Goal: Transaction & Acquisition: Purchase product/service

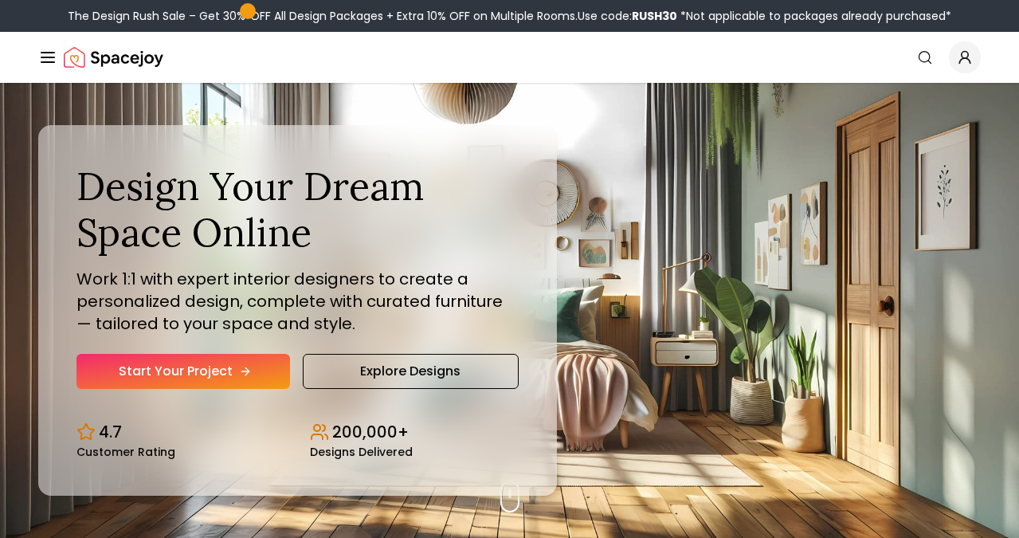
click at [204, 369] on link "Start Your Project" at bounding box center [182, 371] width 213 height 35
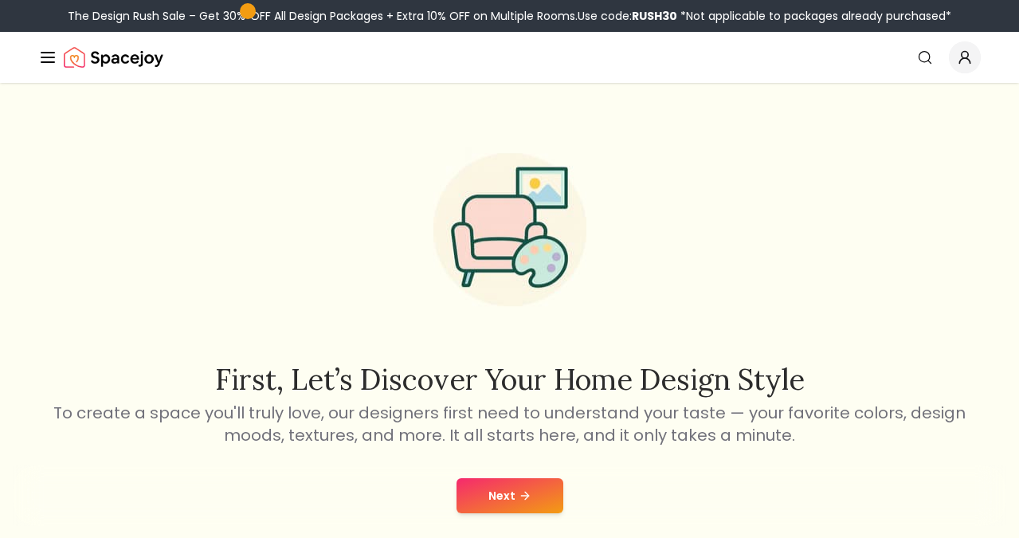
click at [497, 493] on button "Next" at bounding box center [509, 495] width 107 height 35
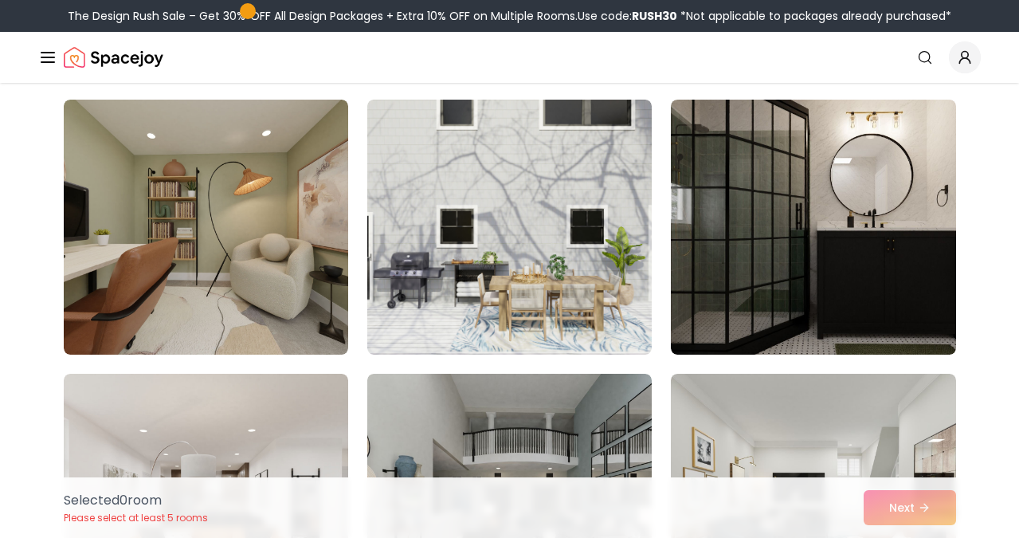
scroll to position [3407, 0]
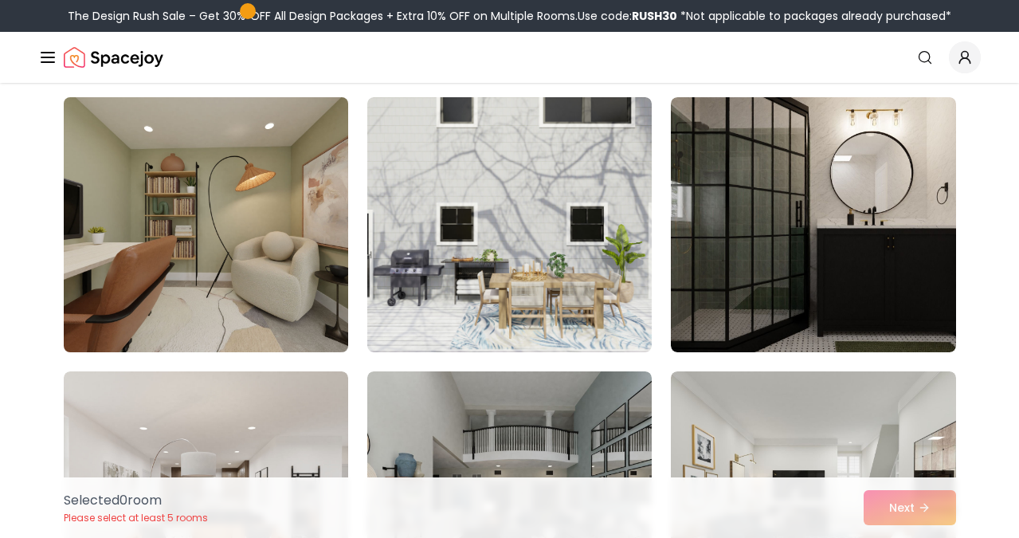
click at [318, 317] on img at bounding box center [206, 225] width 299 height 268
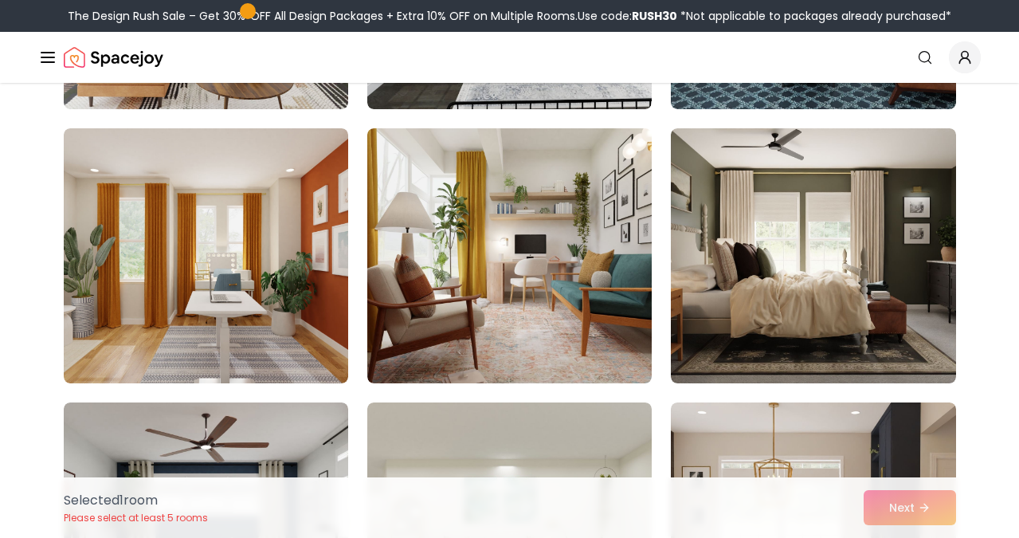
scroll to position [3927, 0]
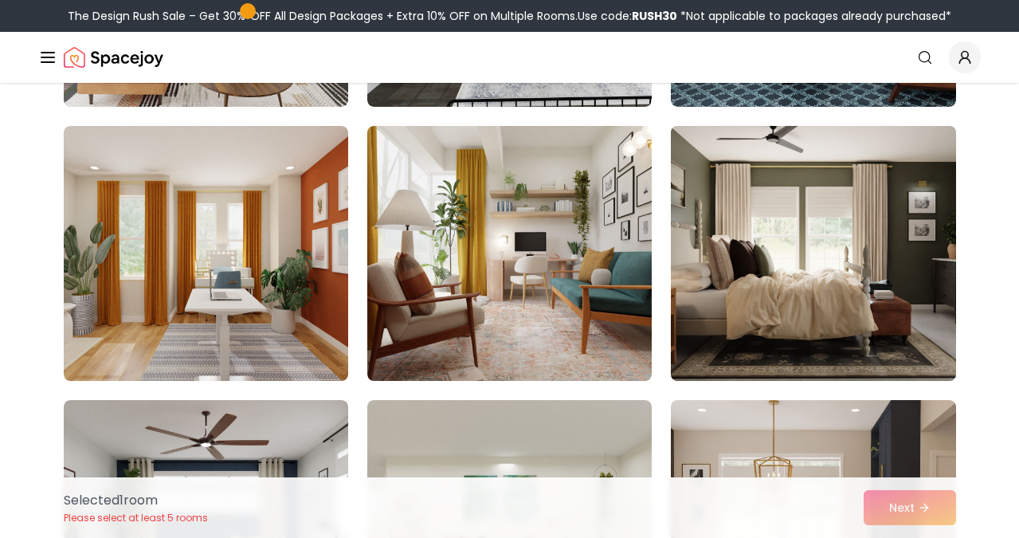
click at [905, 279] on img at bounding box center [812, 253] width 299 height 268
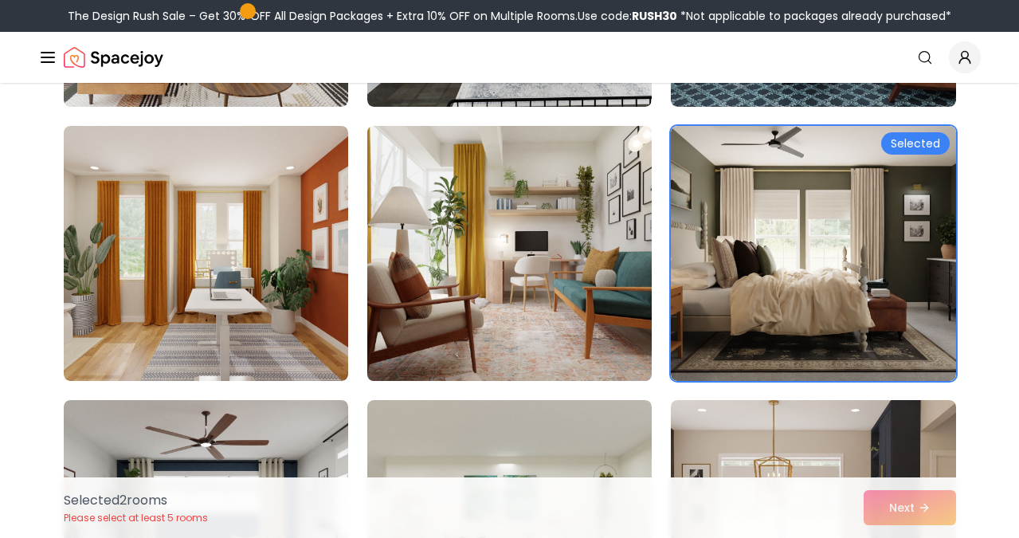
click at [609, 315] on img at bounding box center [509, 253] width 299 height 268
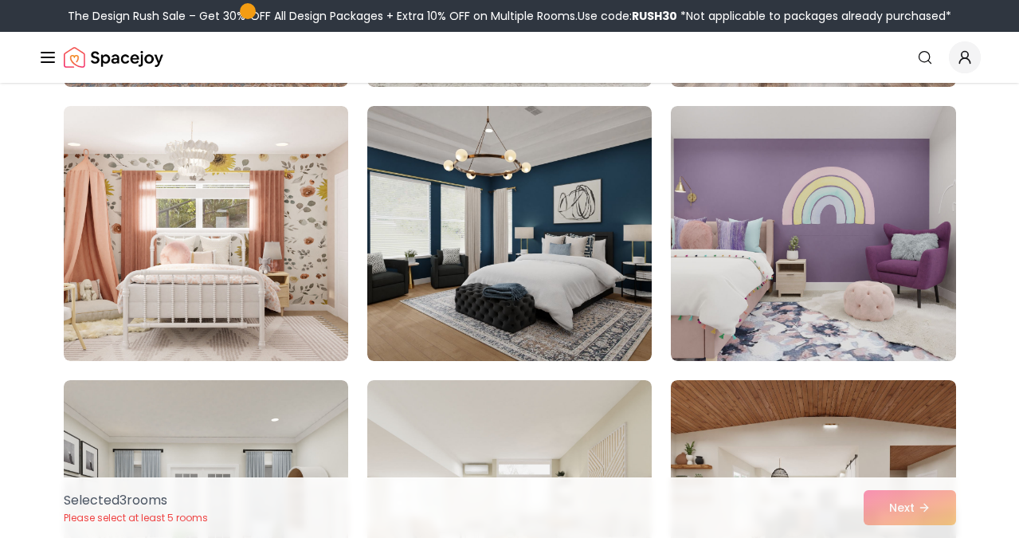
scroll to position [4528, 0]
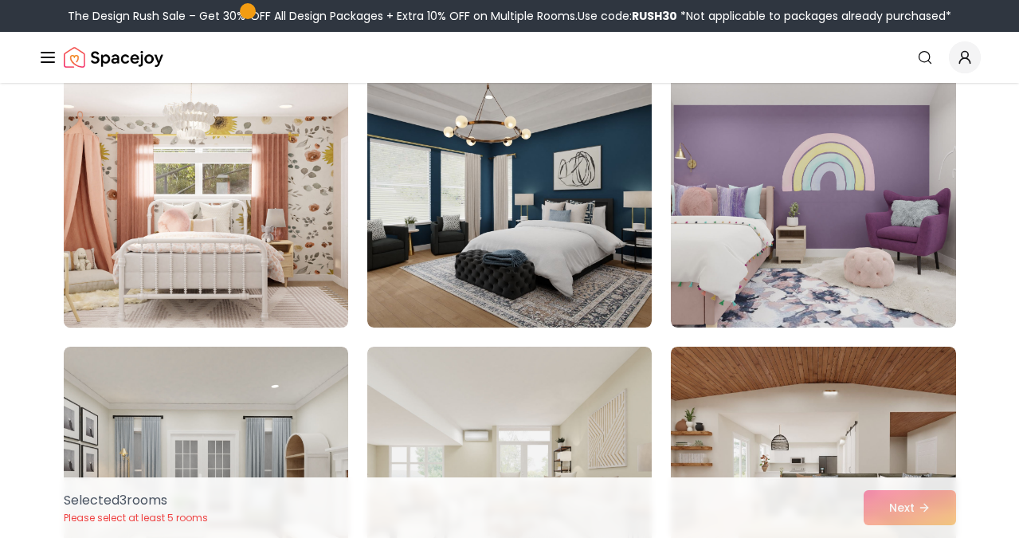
click at [236, 217] on img at bounding box center [206, 200] width 299 height 268
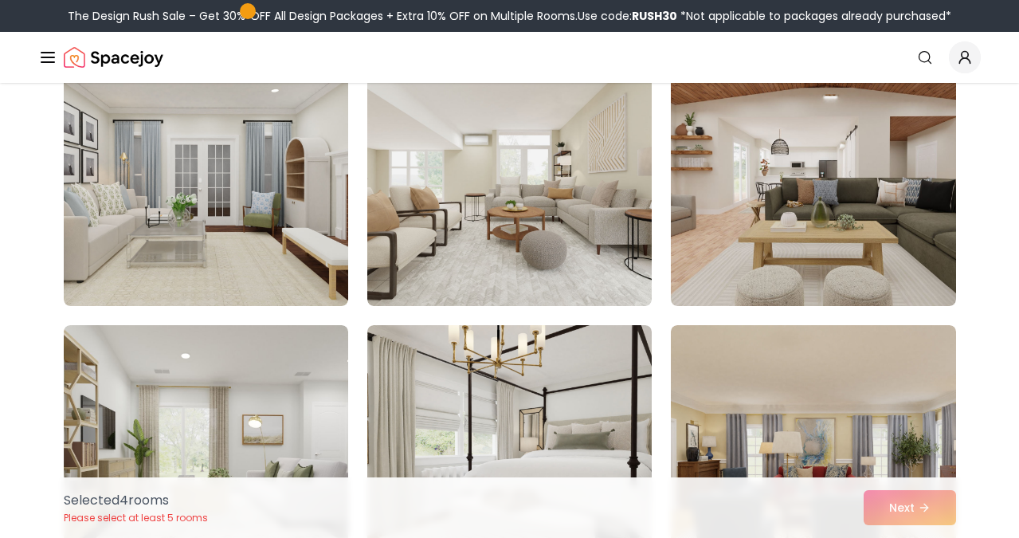
scroll to position [4821, 0]
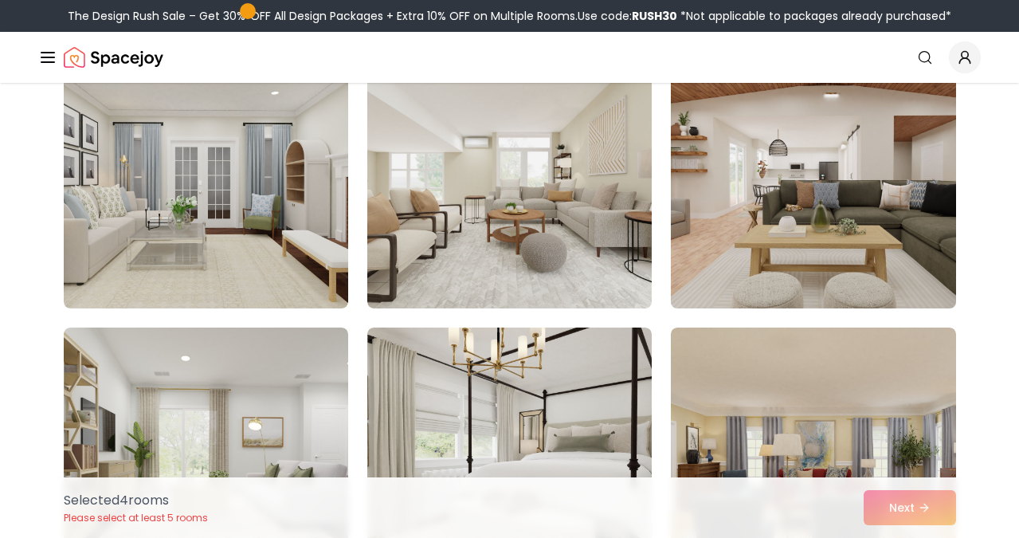
click at [828, 190] on img at bounding box center [812, 181] width 299 height 268
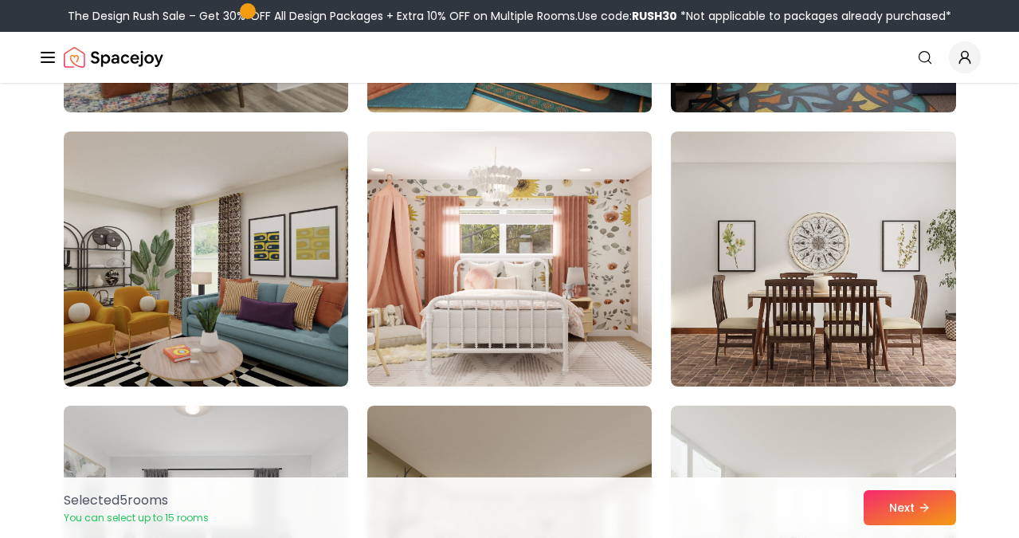
scroll to position [8029, 0]
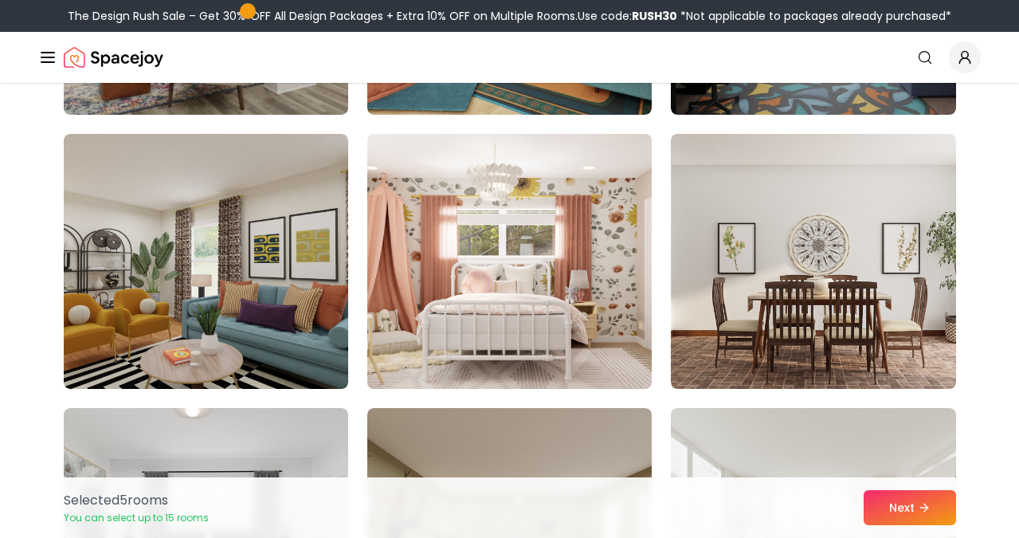
click at [609, 331] on img at bounding box center [509, 261] width 299 height 268
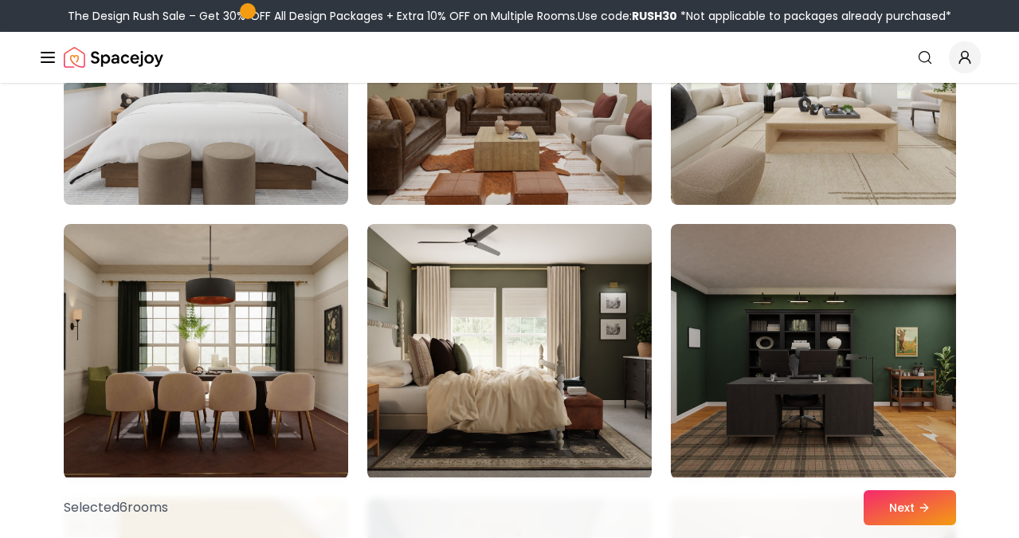
scroll to position [8511, 0]
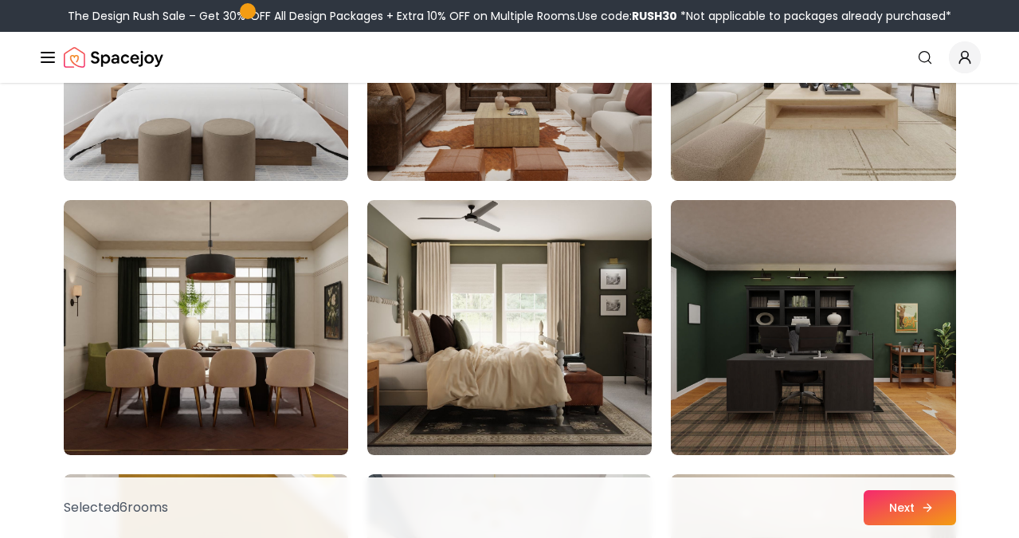
click at [911, 512] on button "Next" at bounding box center [909, 507] width 92 height 35
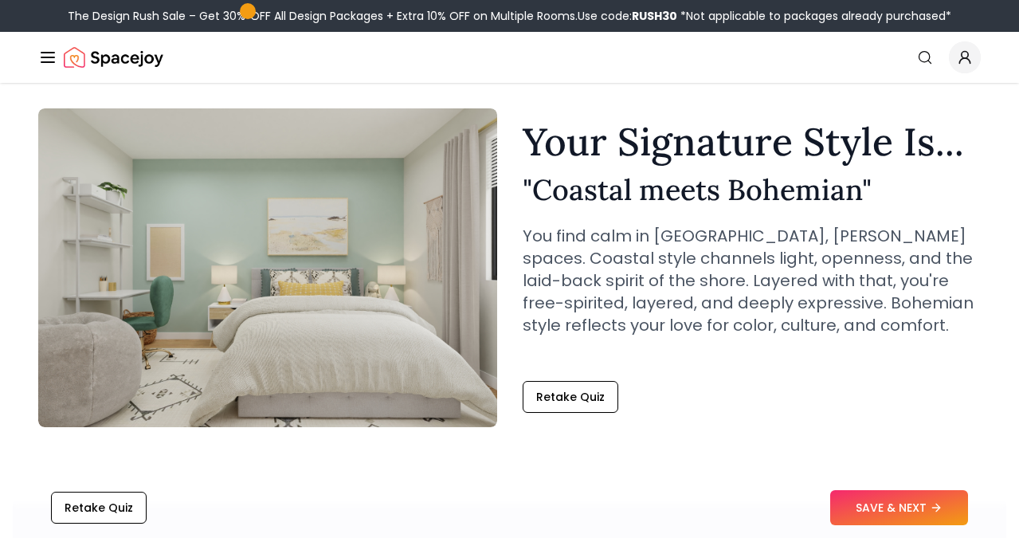
scroll to position [50, 0]
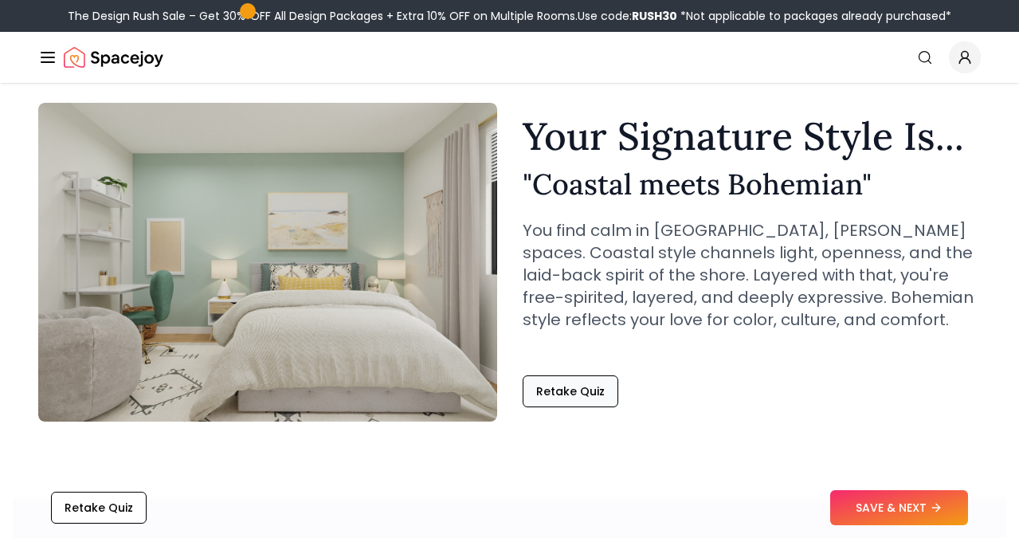
click at [575, 389] on button "Retake Quiz" at bounding box center [571, 391] width 96 height 32
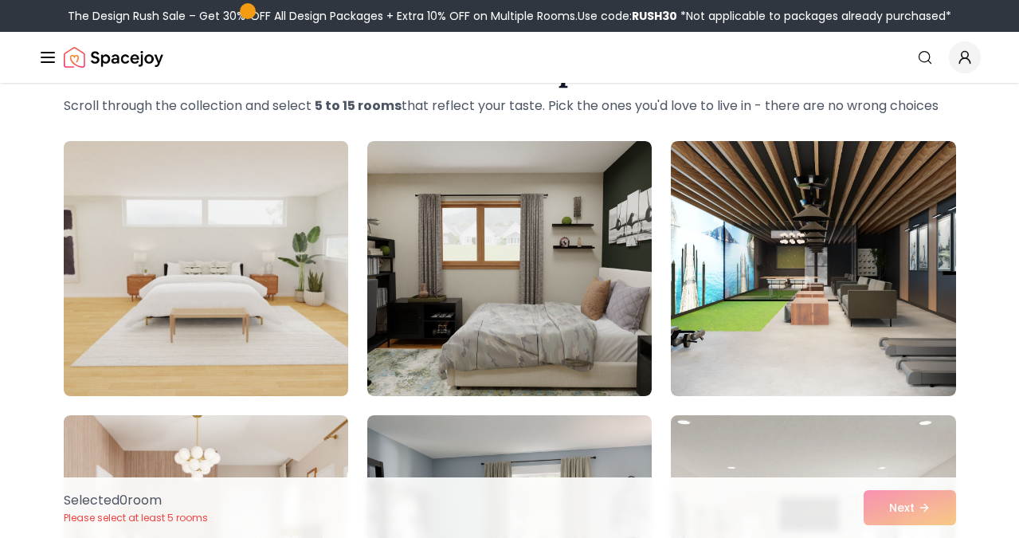
click at [237, 343] on img at bounding box center [206, 269] width 299 height 268
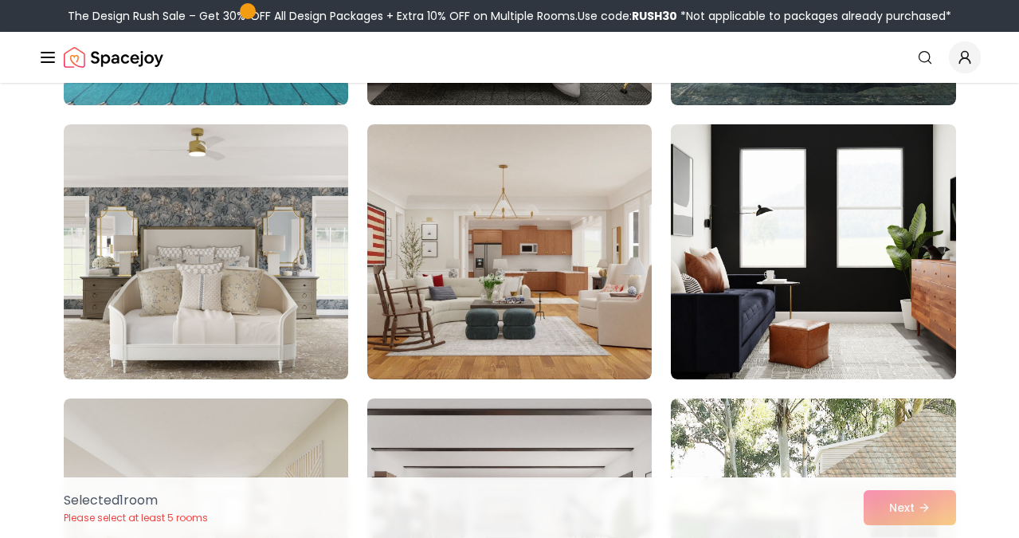
scroll to position [961, 0]
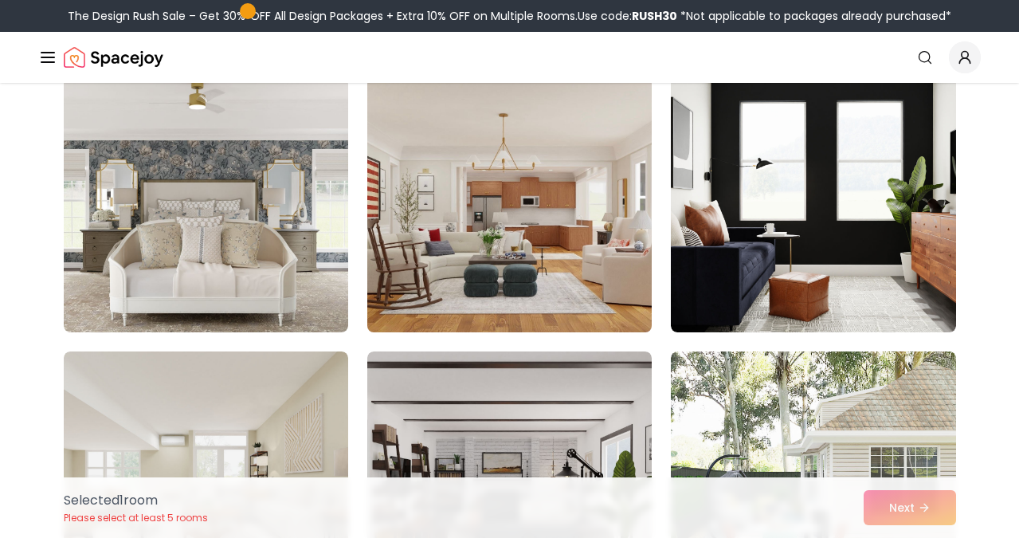
click at [447, 292] on img at bounding box center [509, 205] width 299 height 268
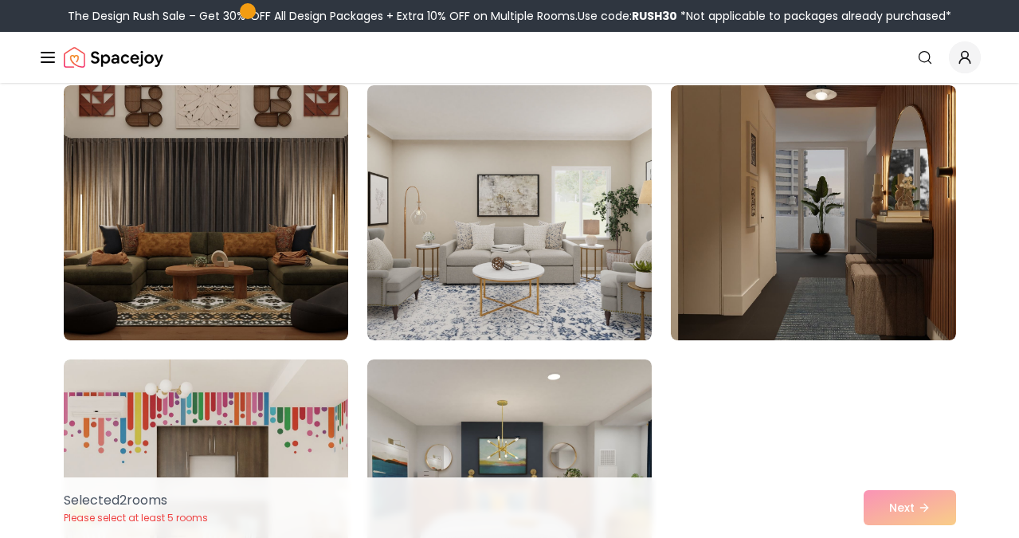
scroll to position [1513, 0]
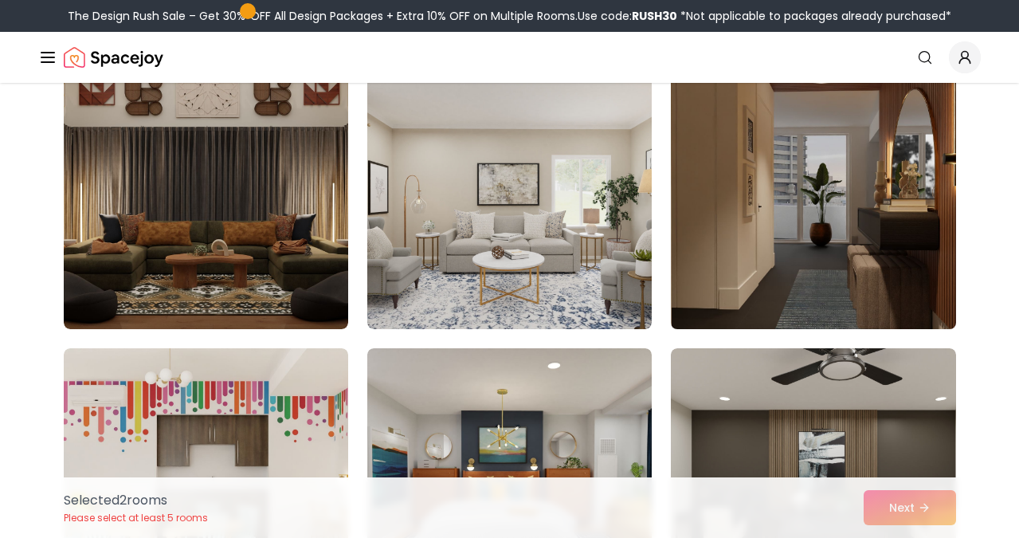
click at [777, 251] on img at bounding box center [812, 202] width 299 height 268
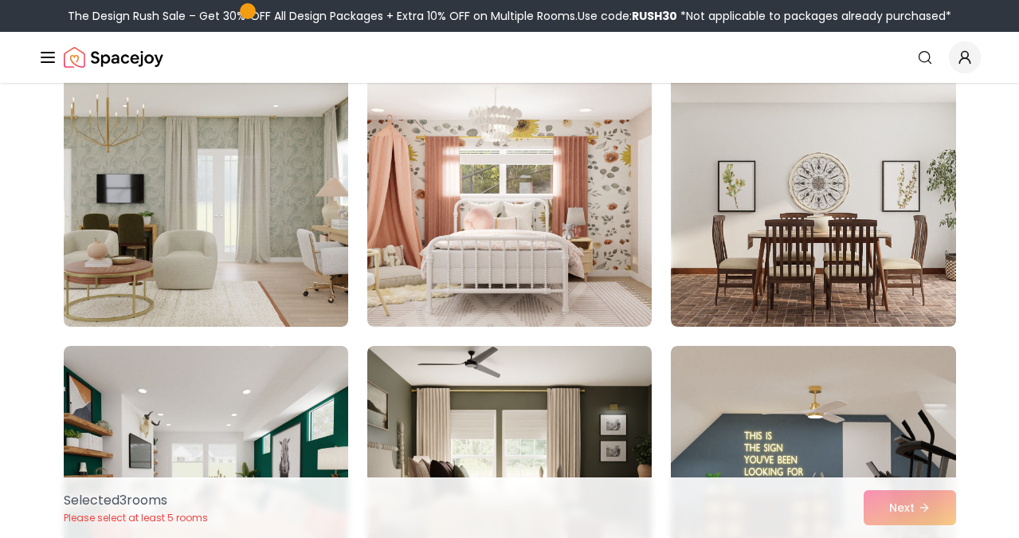
scroll to position [2064, 0]
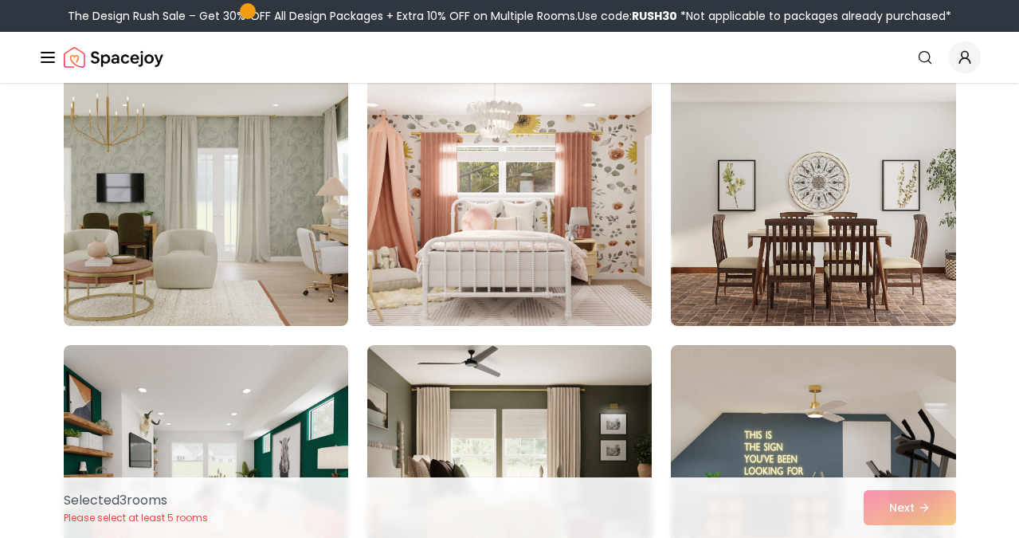
click at [610, 262] on img at bounding box center [509, 199] width 299 height 268
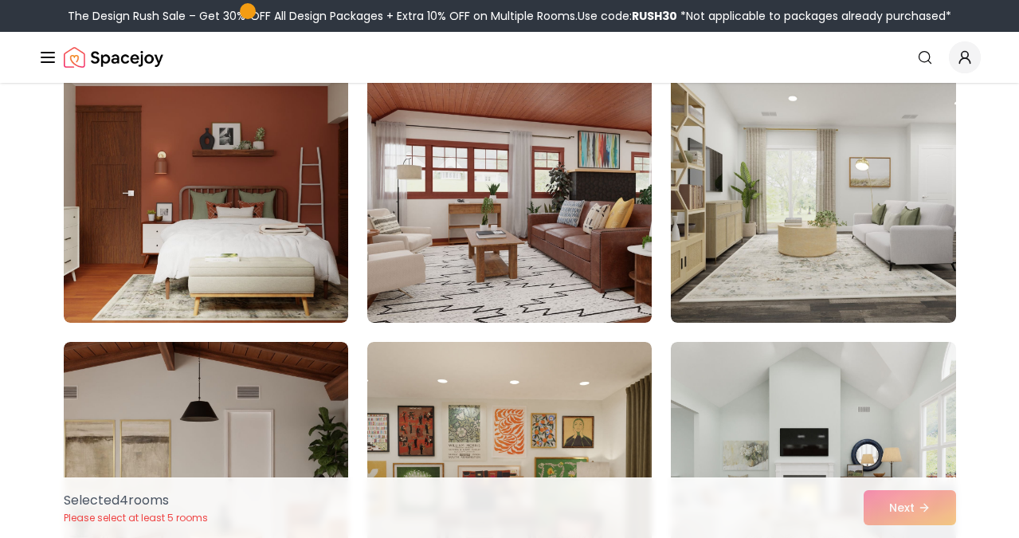
scroll to position [2892, 0]
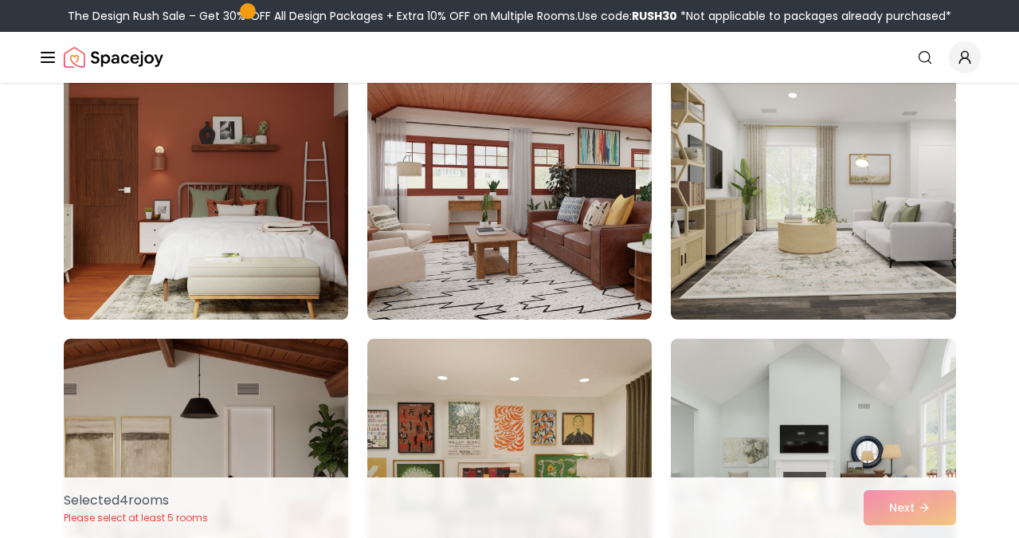
click at [307, 243] on img at bounding box center [206, 192] width 299 height 268
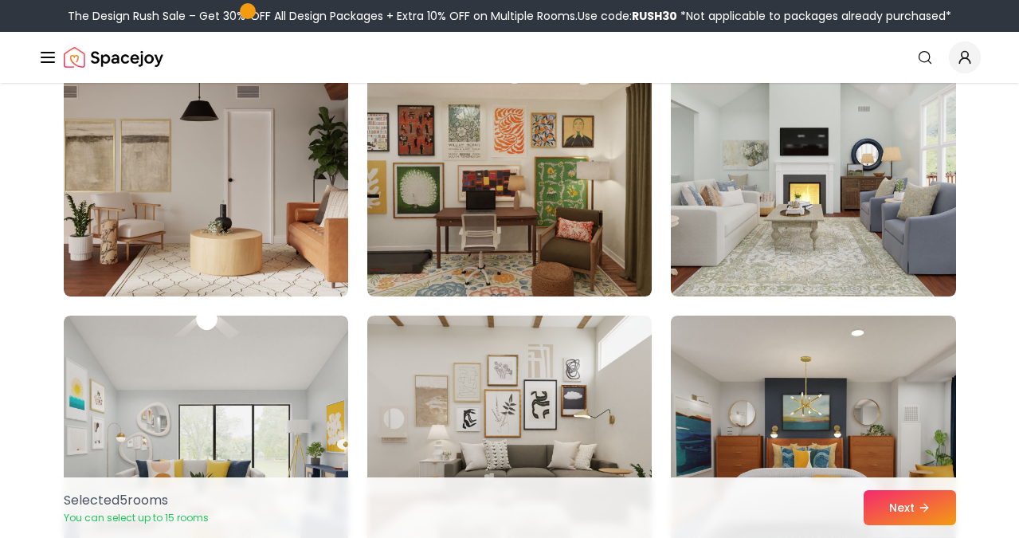
scroll to position [3192, 0]
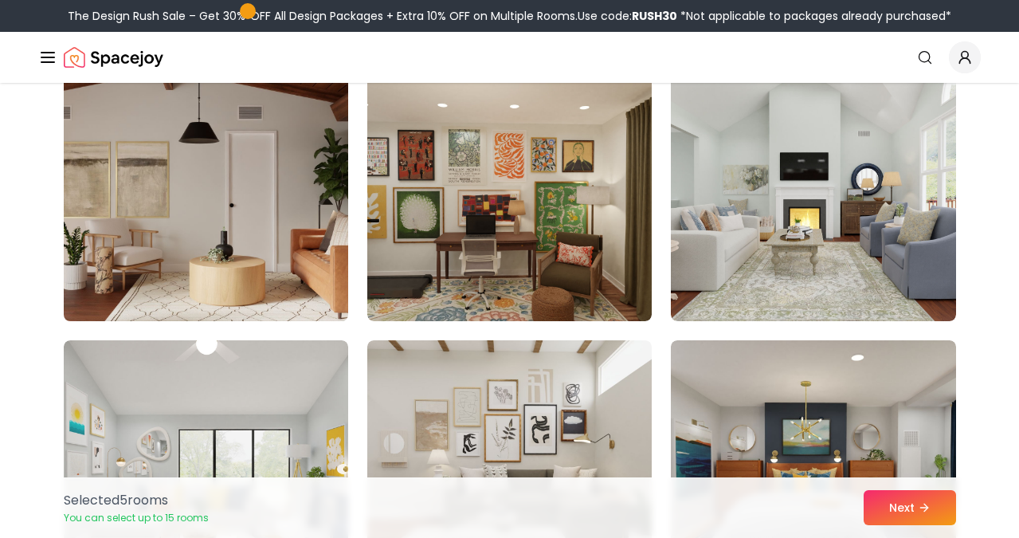
click at [307, 244] on img at bounding box center [206, 194] width 299 height 268
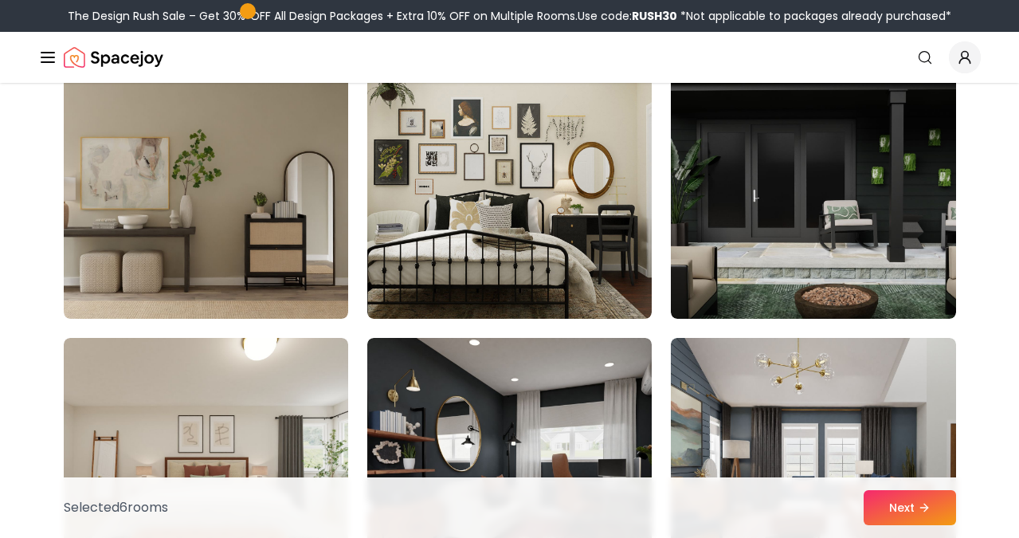
scroll to position [7274, 0]
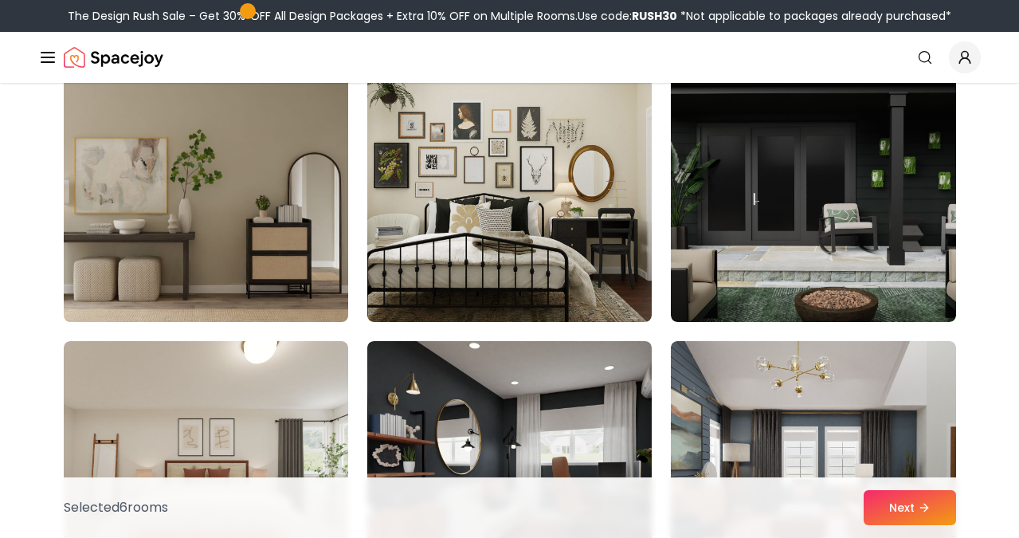
click at [270, 228] on img at bounding box center [206, 195] width 299 height 268
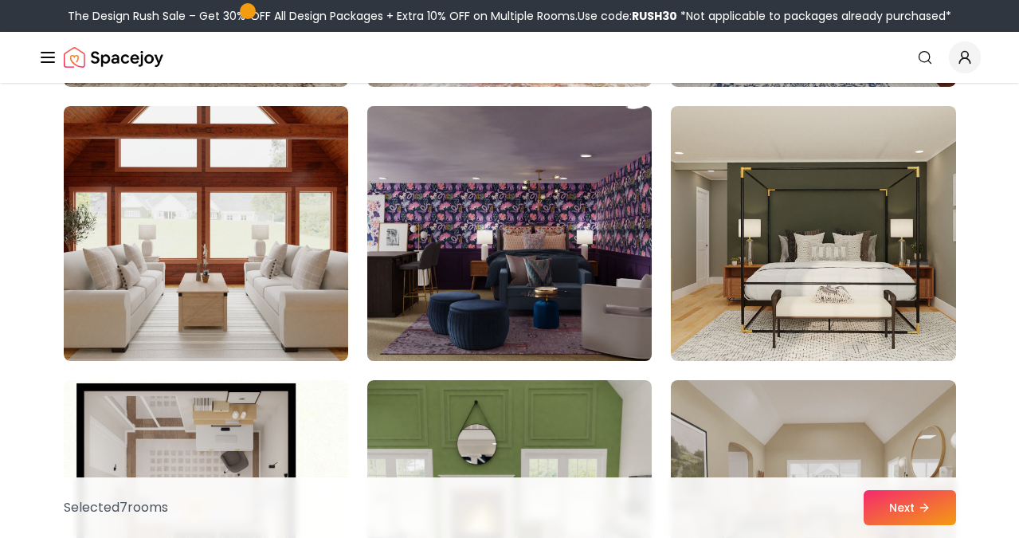
scroll to position [8602, 0]
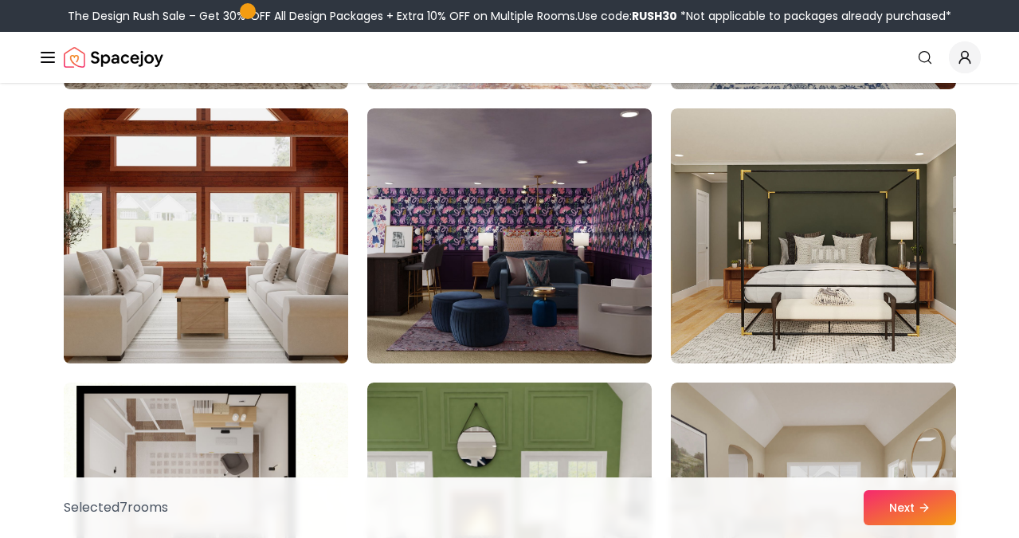
click at [264, 292] on img at bounding box center [206, 236] width 299 height 268
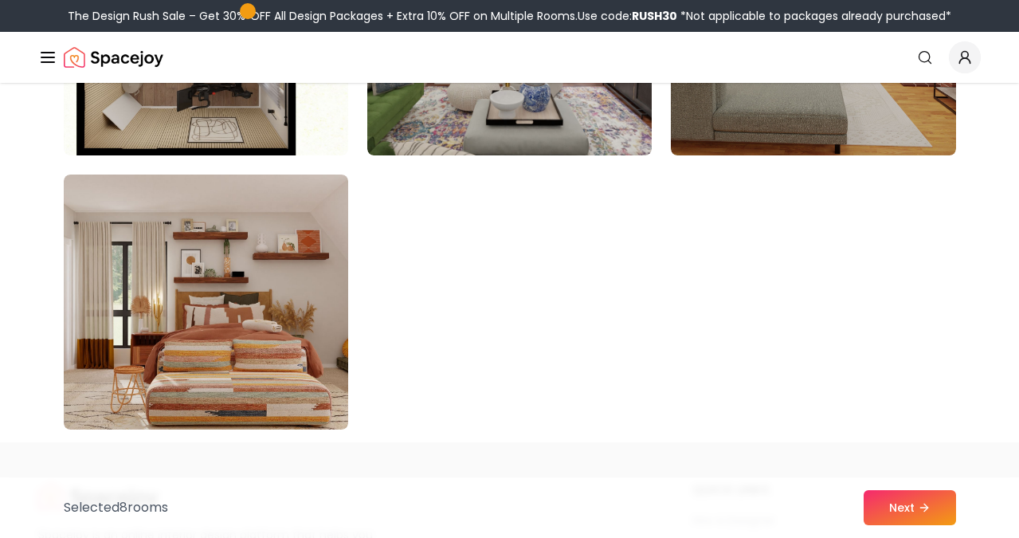
scroll to position [9093, 0]
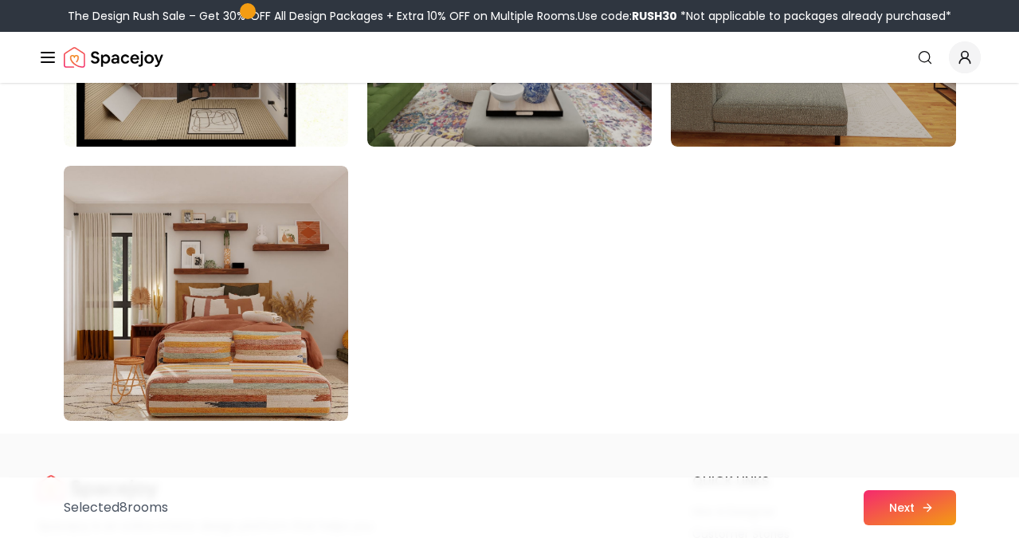
click at [906, 503] on button "Next" at bounding box center [909, 507] width 92 height 35
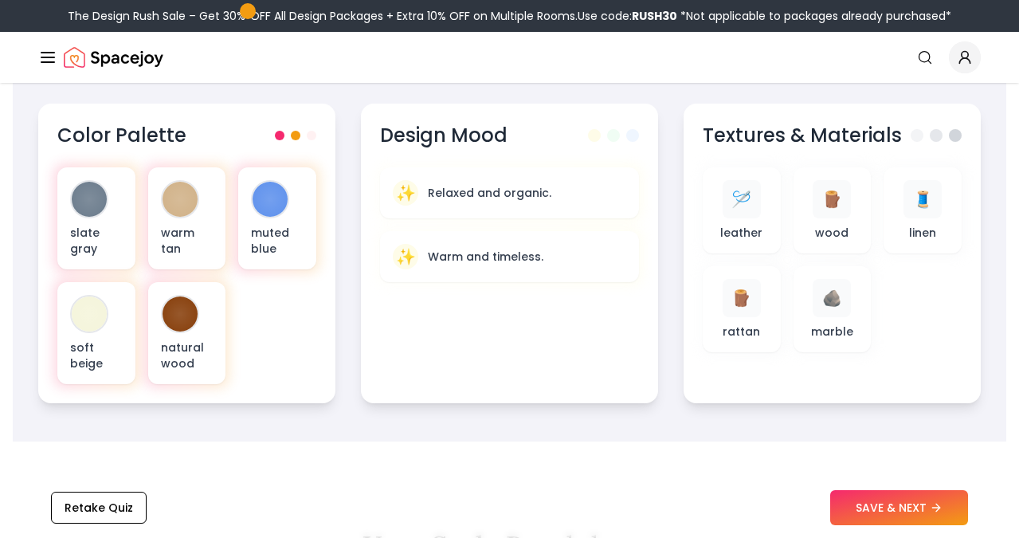
scroll to position [586, 0]
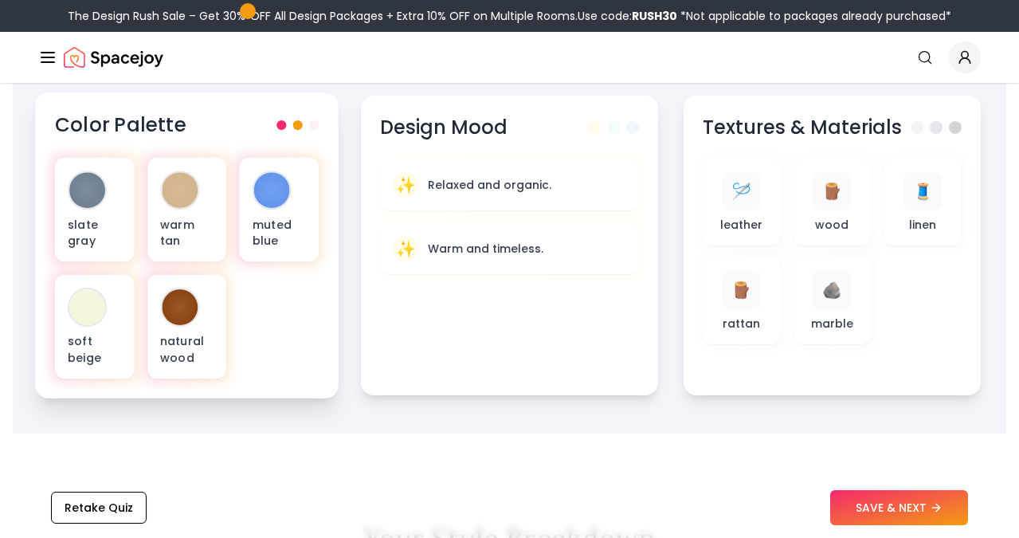
click at [299, 123] on span at bounding box center [298, 125] width 10 height 10
click at [311, 125] on span at bounding box center [314, 125] width 10 height 10
click at [272, 292] on div "slate gray warm tan muted blue soft beige natural wood" at bounding box center [187, 268] width 264 height 221
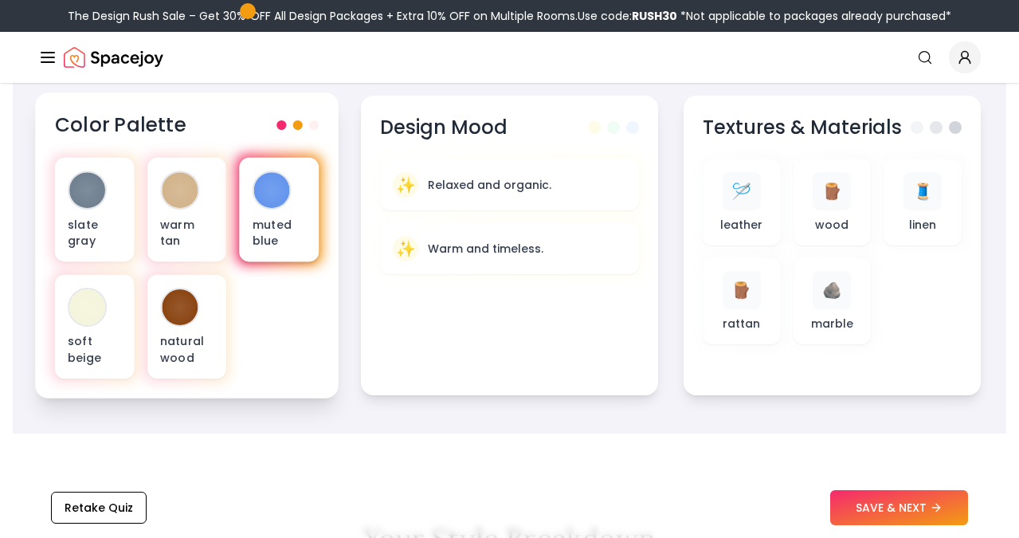
click at [279, 209] on div "muted blue" at bounding box center [280, 210] width 80 height 104
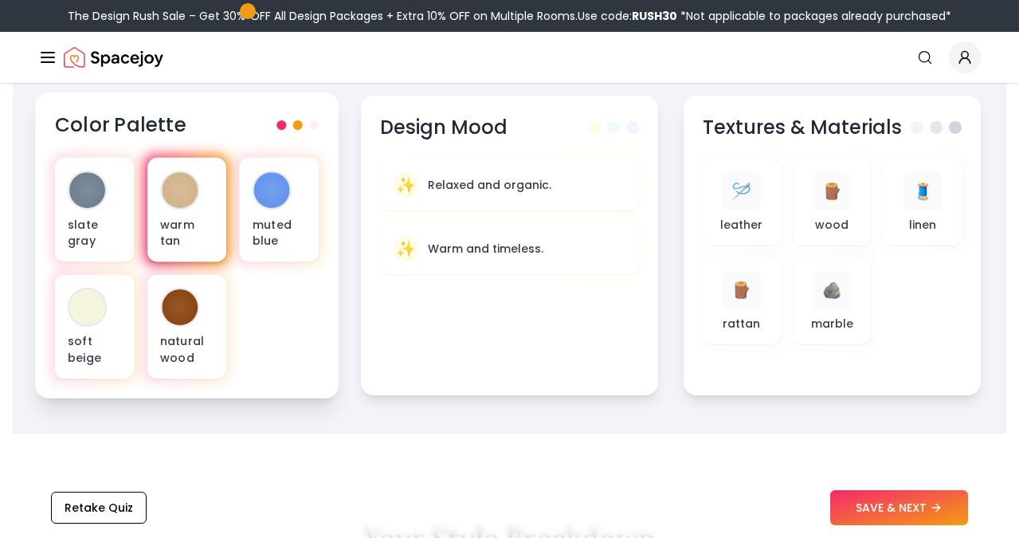
click at [191, 221] on p "warm tan" at bounding box center [186, 232] width 53 height 33
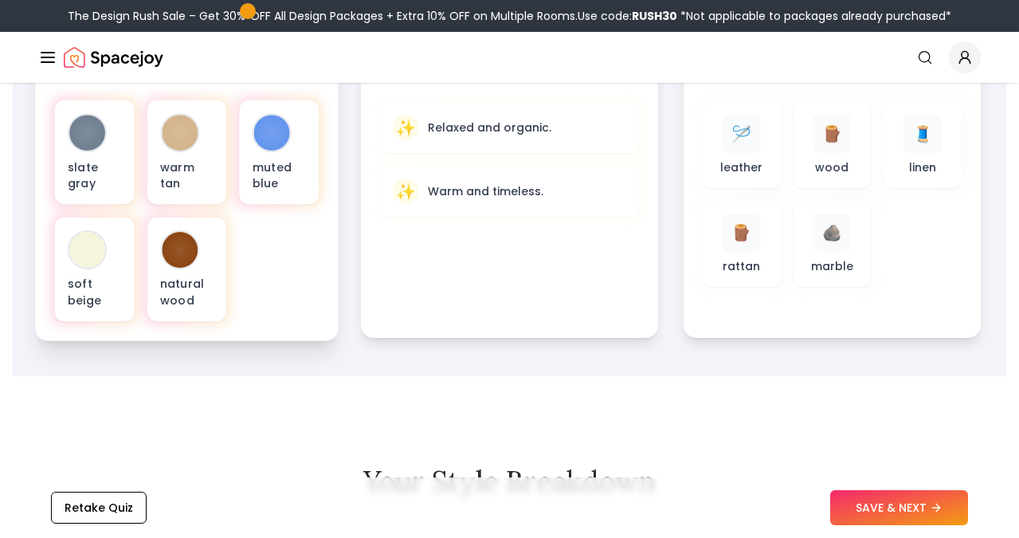
scroll to position [673, 0]
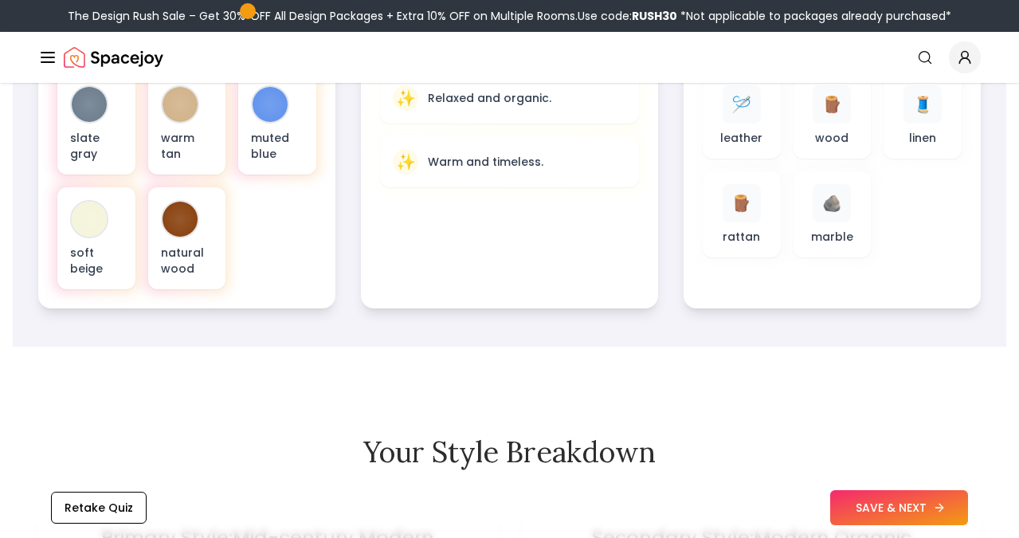
click at [895, 496] on button "SAVE & NEXT" at bounding box center [899, 507] width 138 height 35
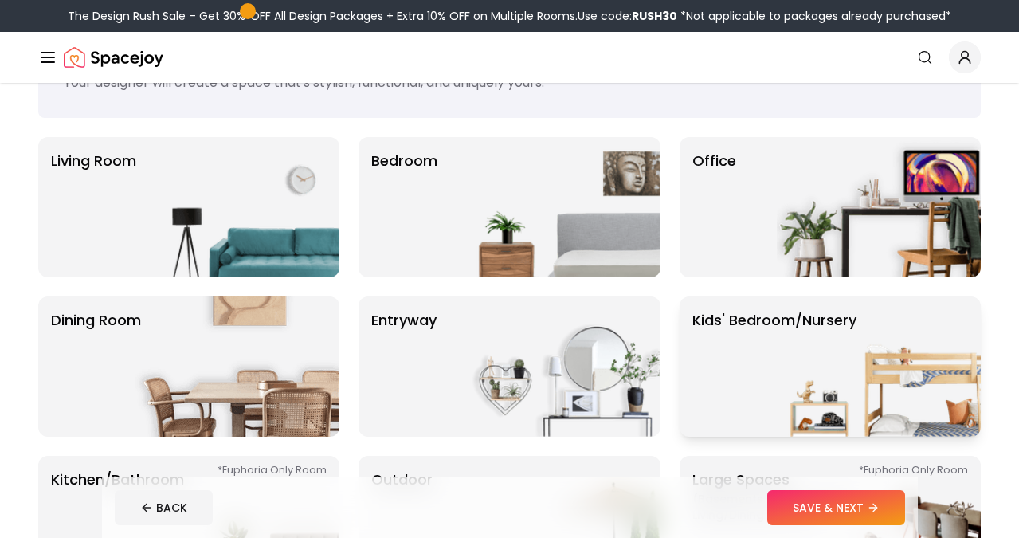
scroll to position [104, 0]
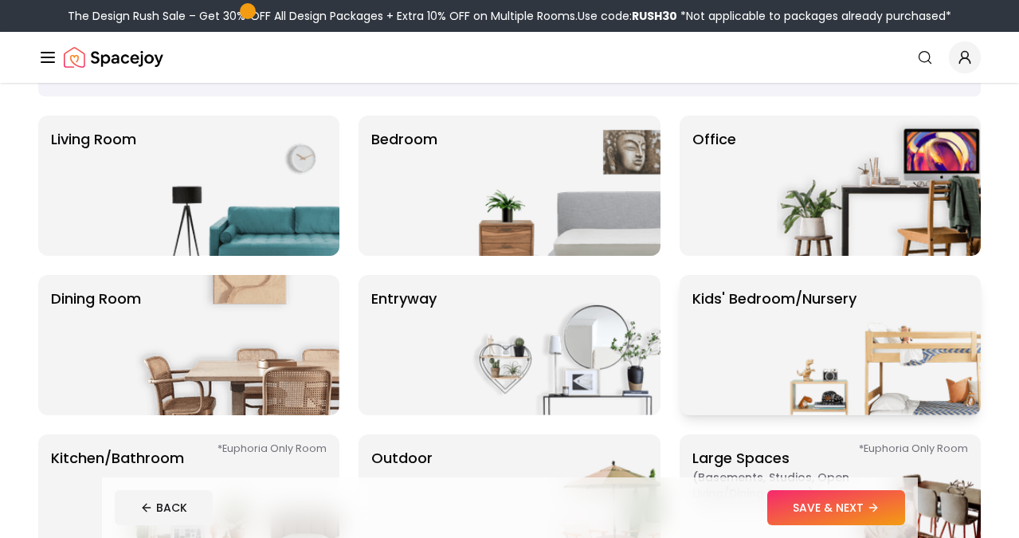
click at [785, 358] on img at bounding box center [879, 345] width 204 height 140
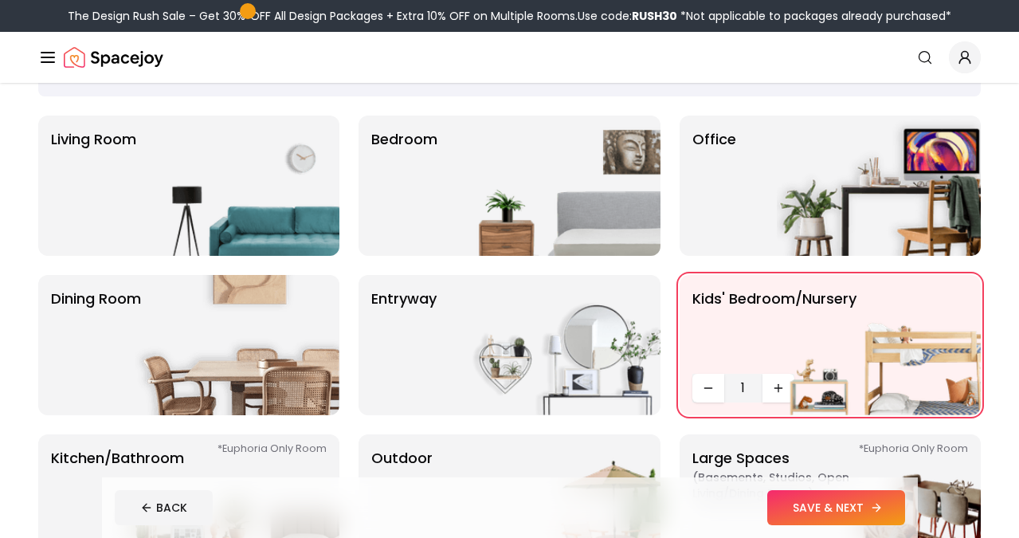
click at [854, 507] on button "SAVE & NEXT" at bounding box center [836, 507] width 138 height 35
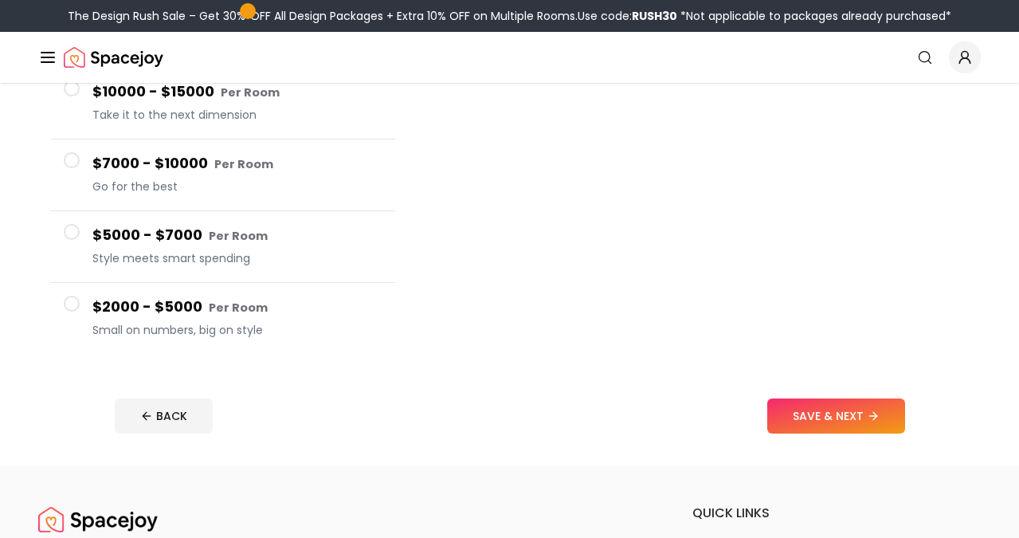
scroll to position [258, 0]
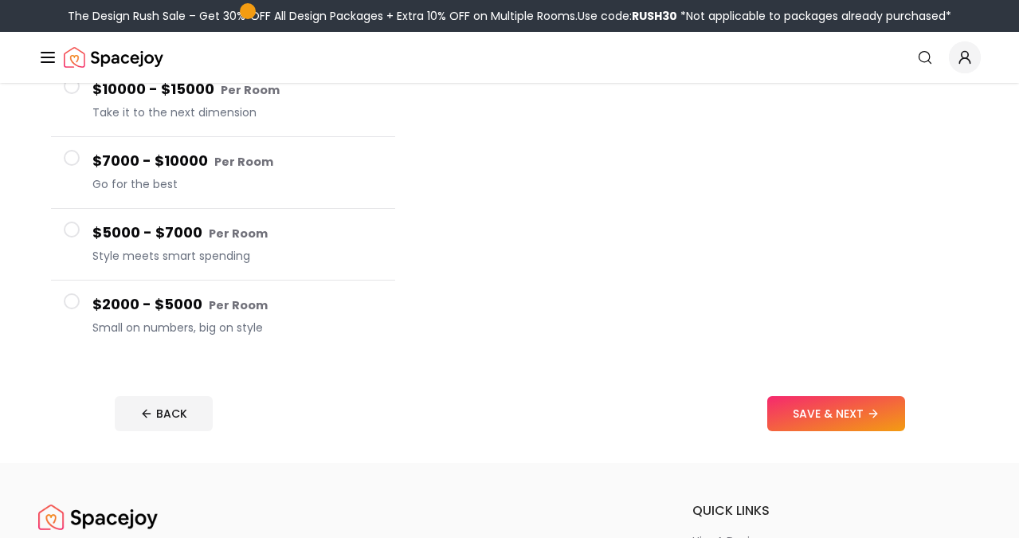
click at [225, 310] on small "Per Room" at bounding box center [238, 305] width 59 height 16
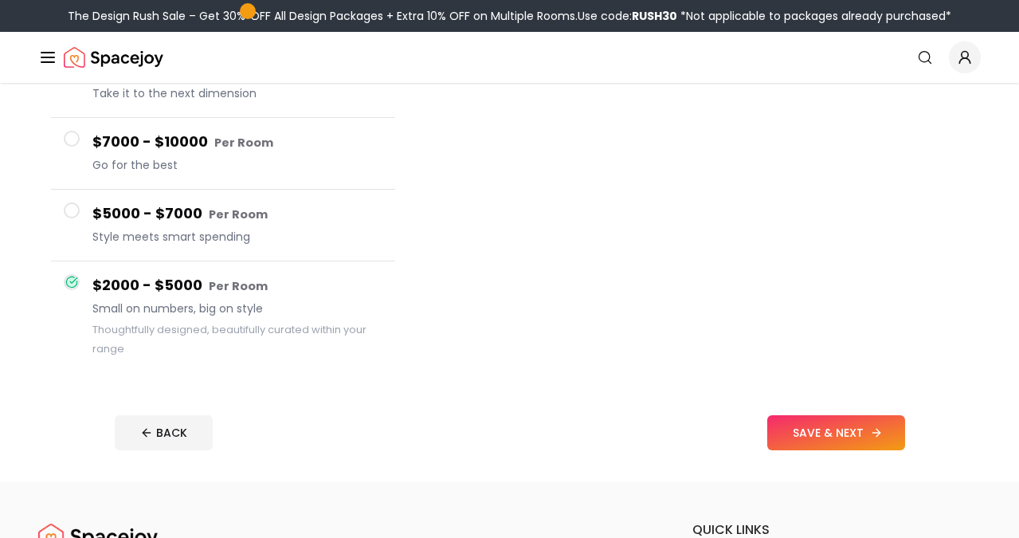
click at [827, 444] on button "SAVE & NEXT" at bounding box center [836, 432] width 138 height 35
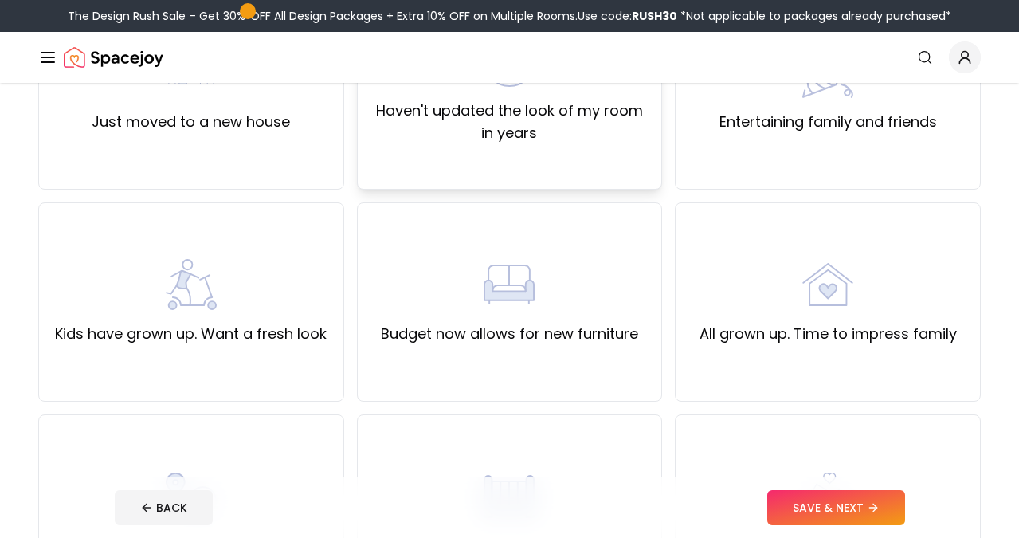
scroll to position [237, 0]
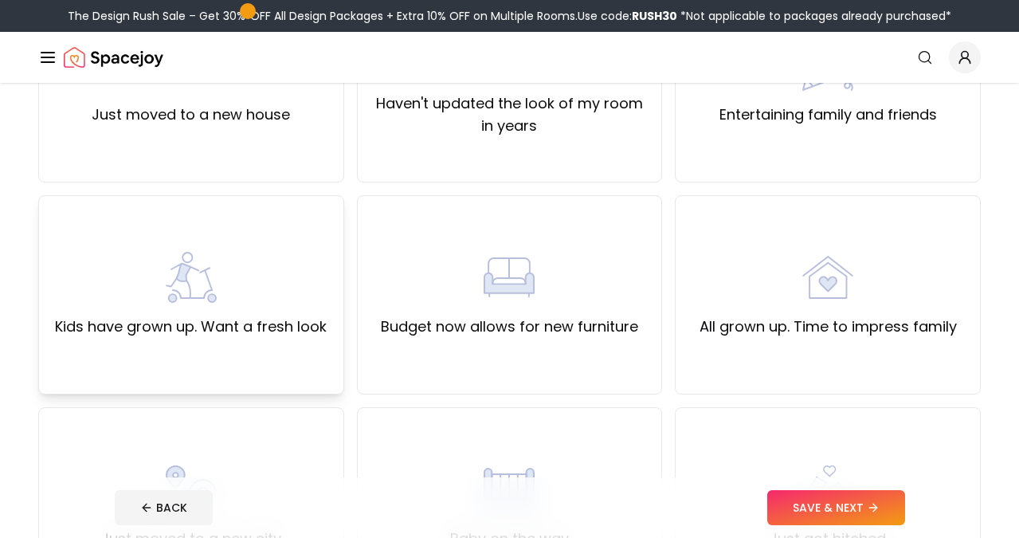
click at [284, 292] on div "Kids have grown up. Want a fresh look" at bounding box center [191, 295] width 272 height 86
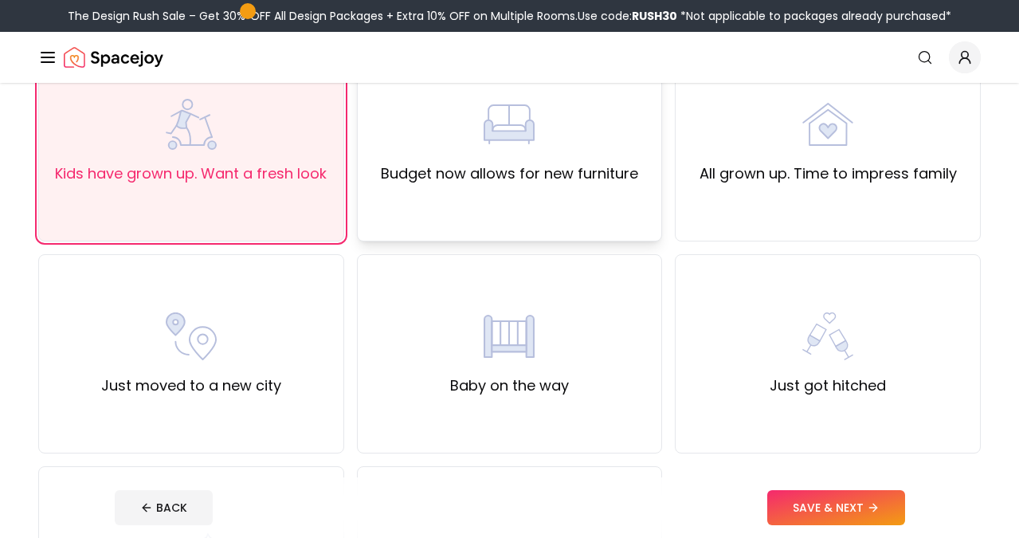
scroll to position [464, 0]
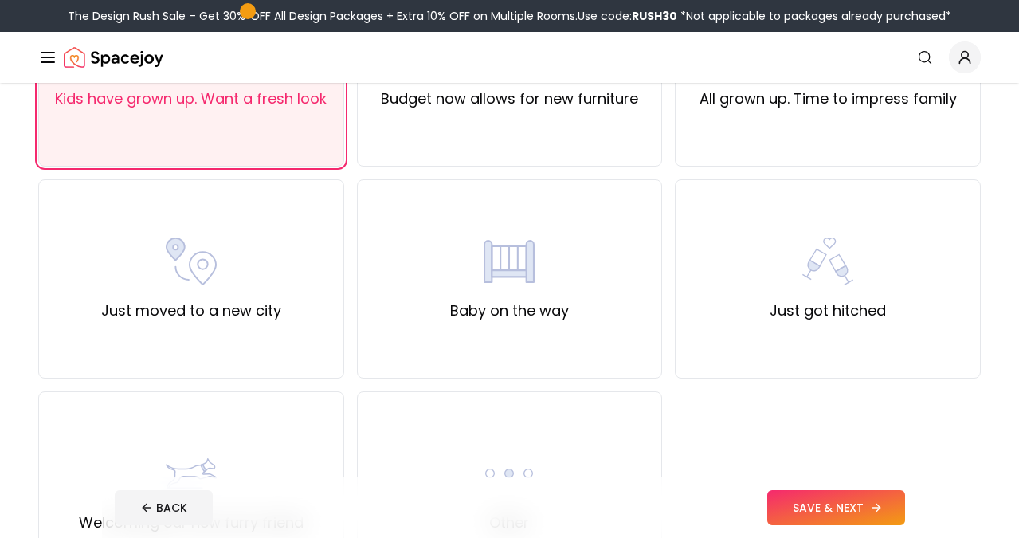
click at [841, 507] on button "SAVE & NEXT" at bounding box center [836, 507] width 138 height 35
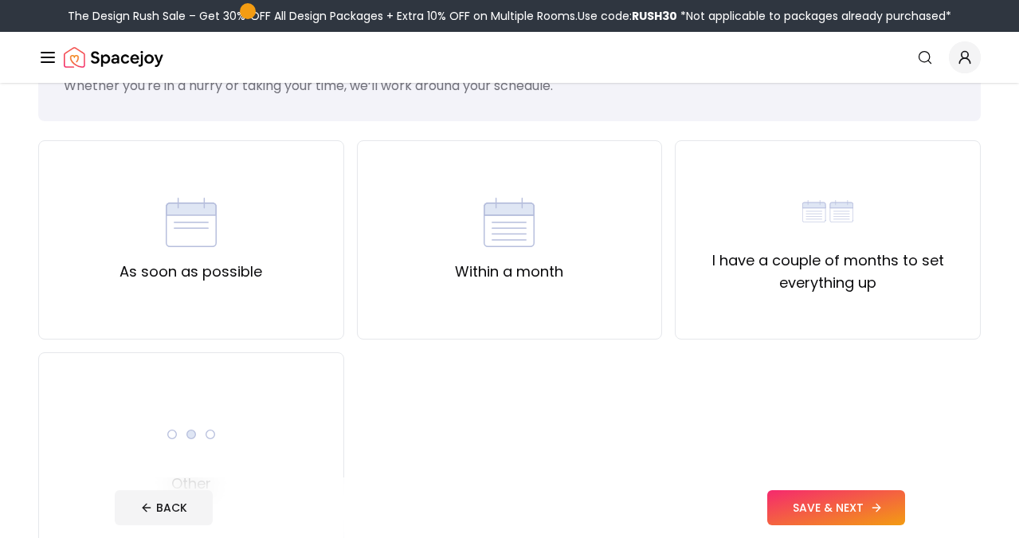
scroll to position [94, 0]
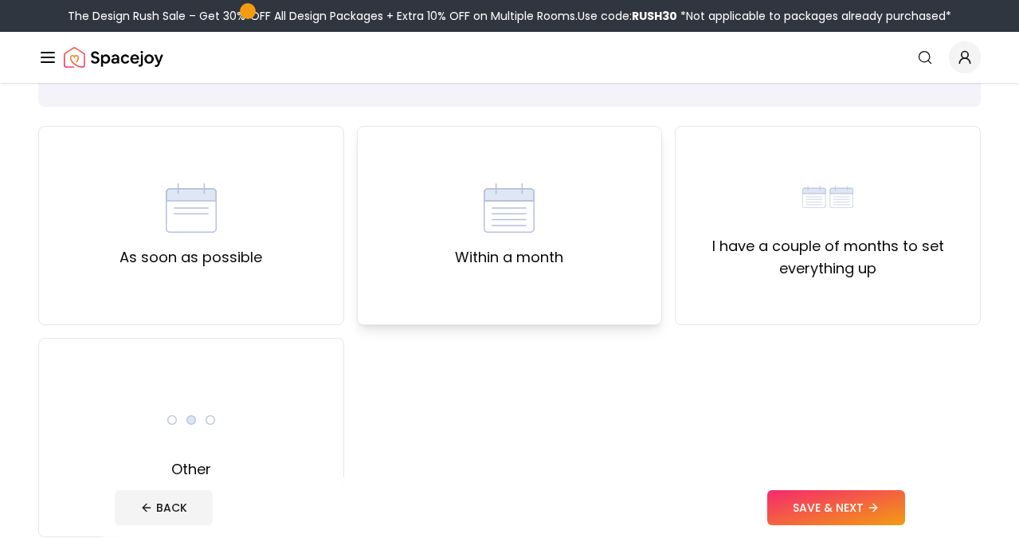
click at [547, 227] on div "Within a month" at bounding box center [509, 225] width 108 height 86
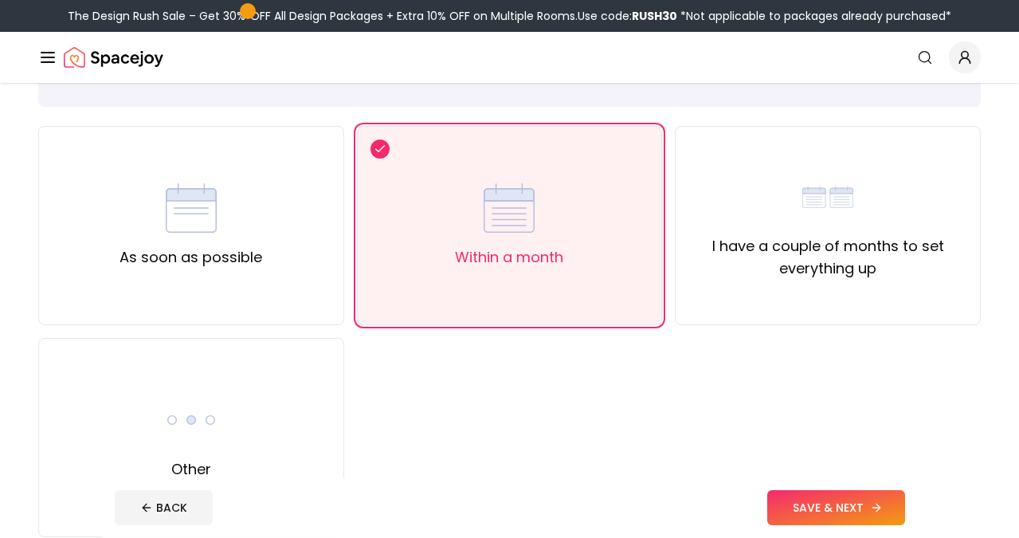
click at [827, 511] on button "SAVE & NEXT" at bounding box center [836, 507] width 138 height 35
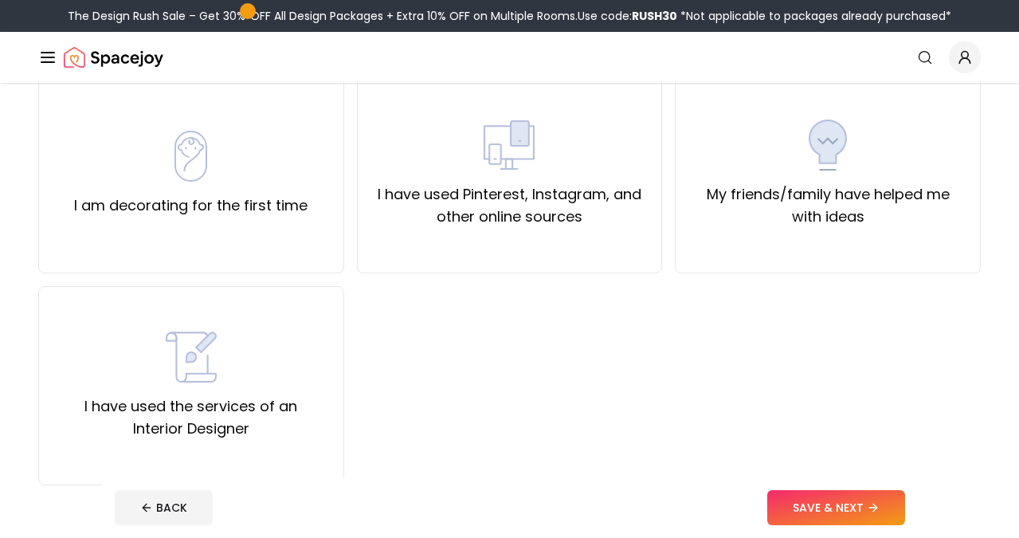
scroll to position [147, 0]
click at [272, 404] on label "I have used the services of an Interior Designer" at bounding box center [191, 415] width 279 height 45
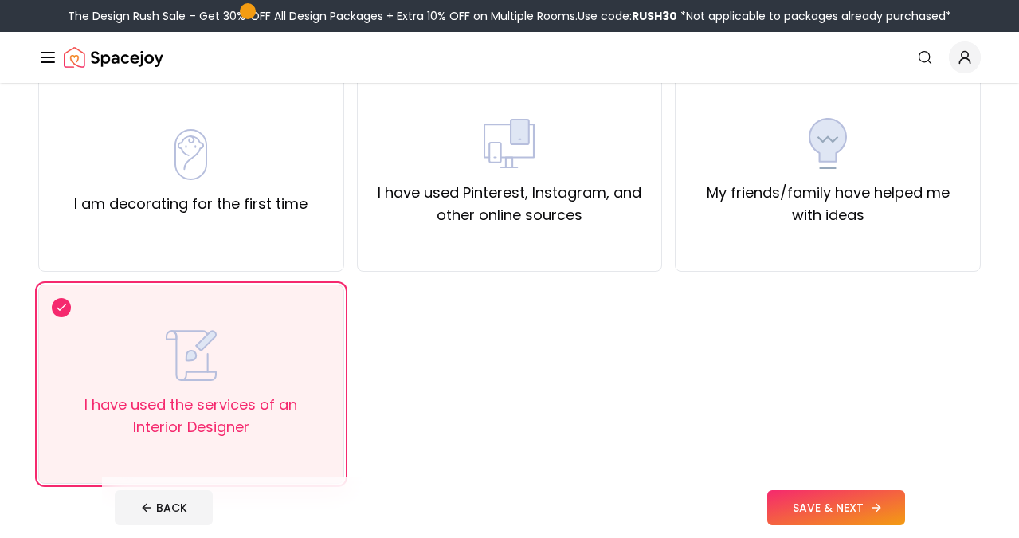
click at [852, 499] on button "SAVE & NEXT" at bounding box center [836, 507] width 138 height 35
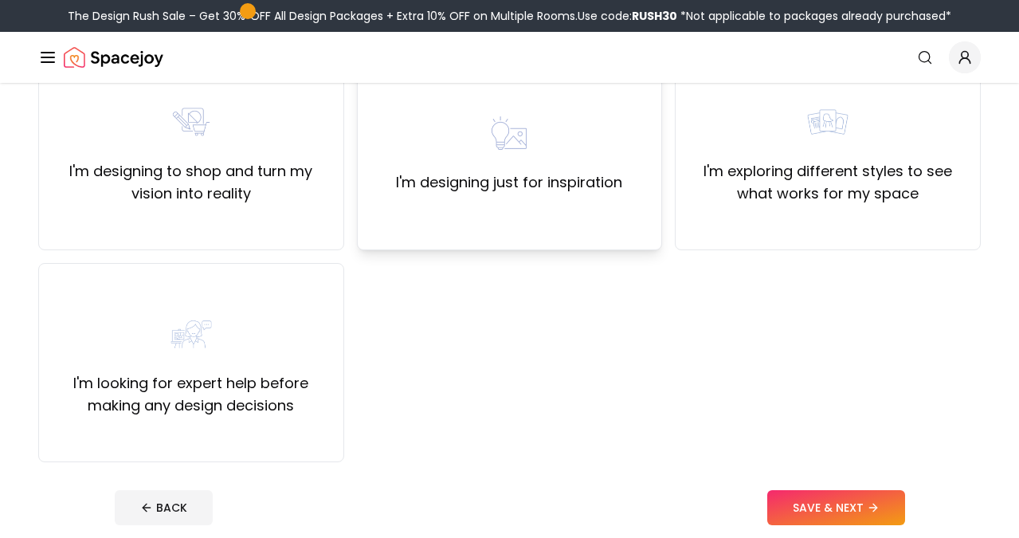
scroll to position [159, 0]
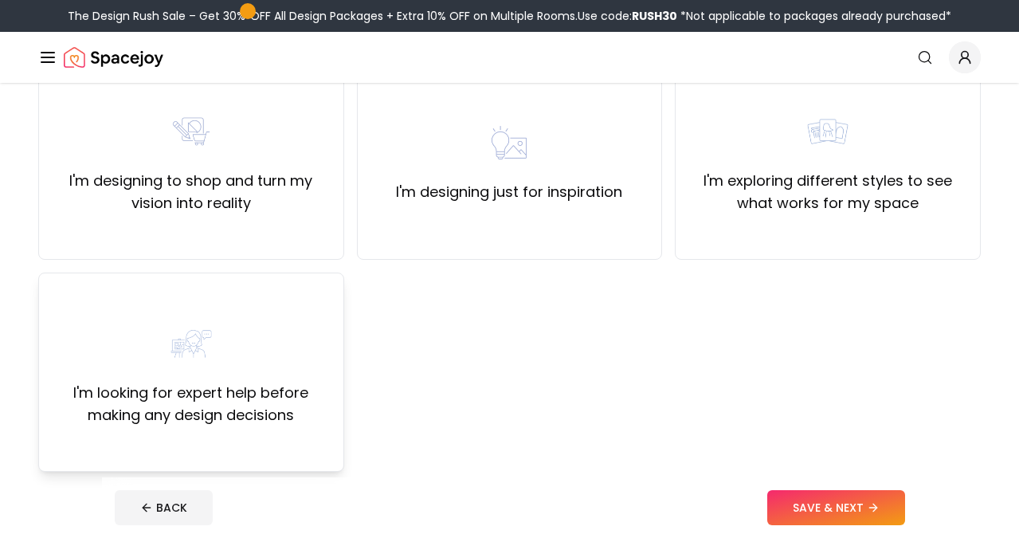
click at [249, 410] on label "I'm looking for expert help before making any design decisions" at bounding box center [191, 404] width 279 height 45
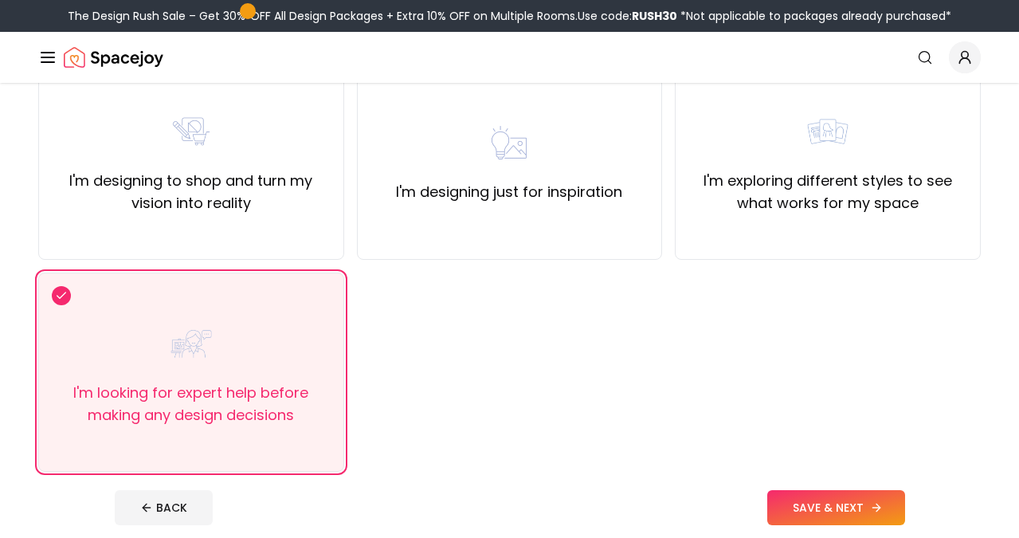
click at [813, 505] on button "SAVE & NEXT" at bounding box center [836, 507] width 138 height 35
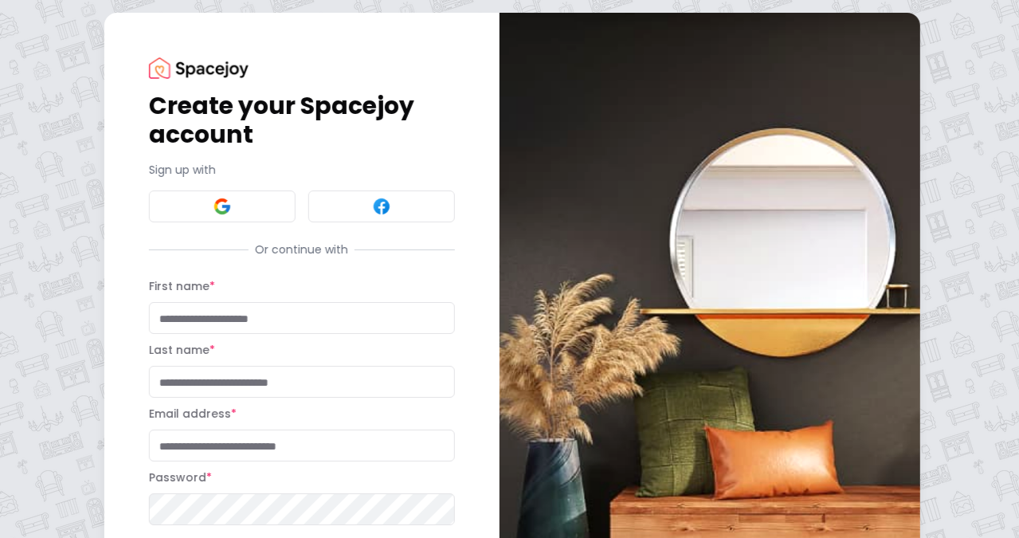
type input "**********"
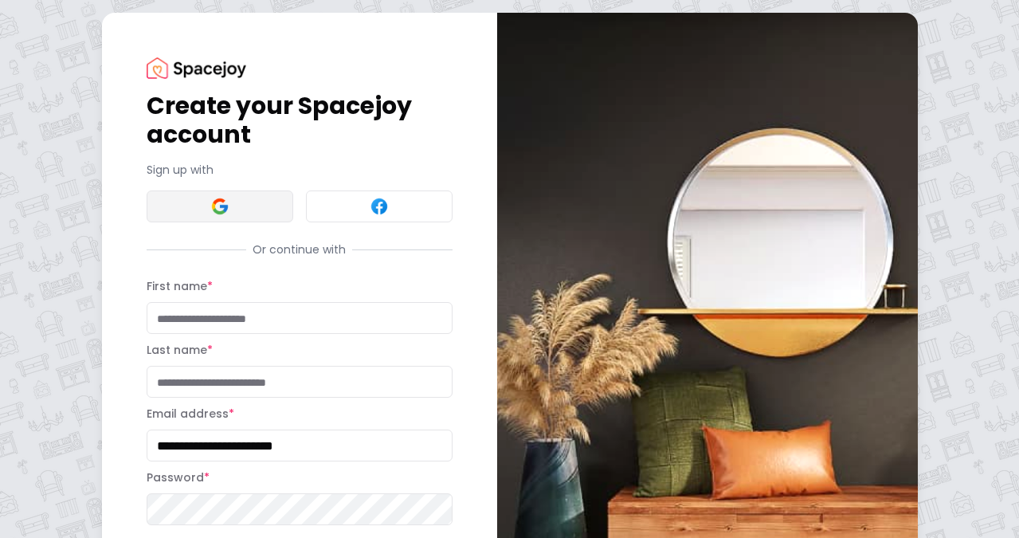
click at [229, 205] on button at bounding box center [220, 206] width 147 height 32
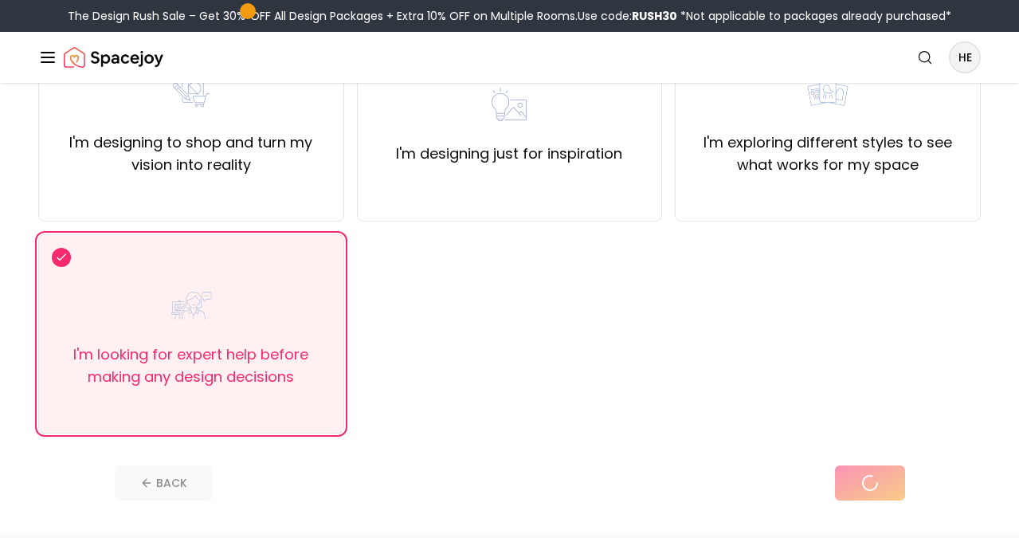
scroll to position [218, 0]
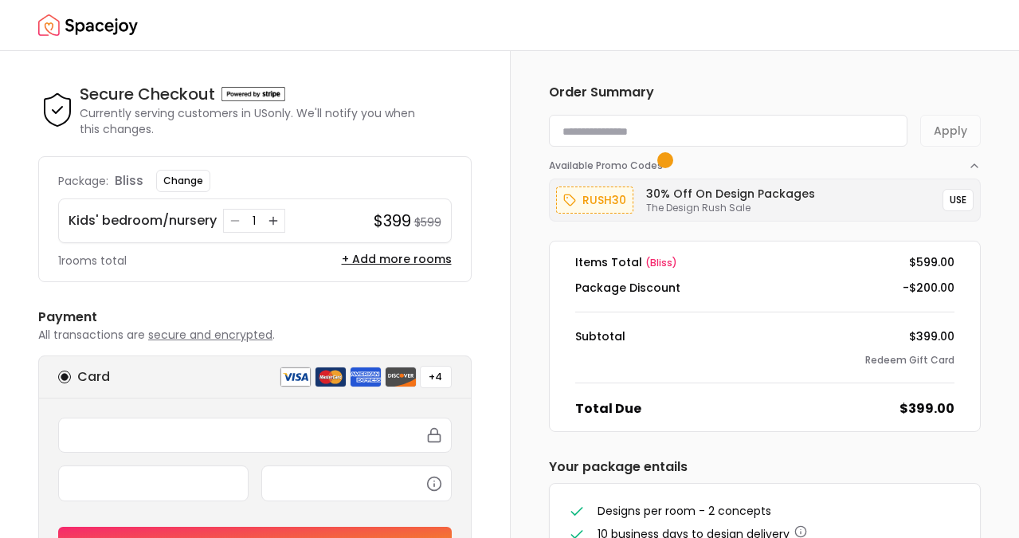
click at [691, 134] on input at bounding box center [728, 131] width 359 height 32
click at [580, 197] on div "rush30" at bounding box center [594, 199] width 77 height 27
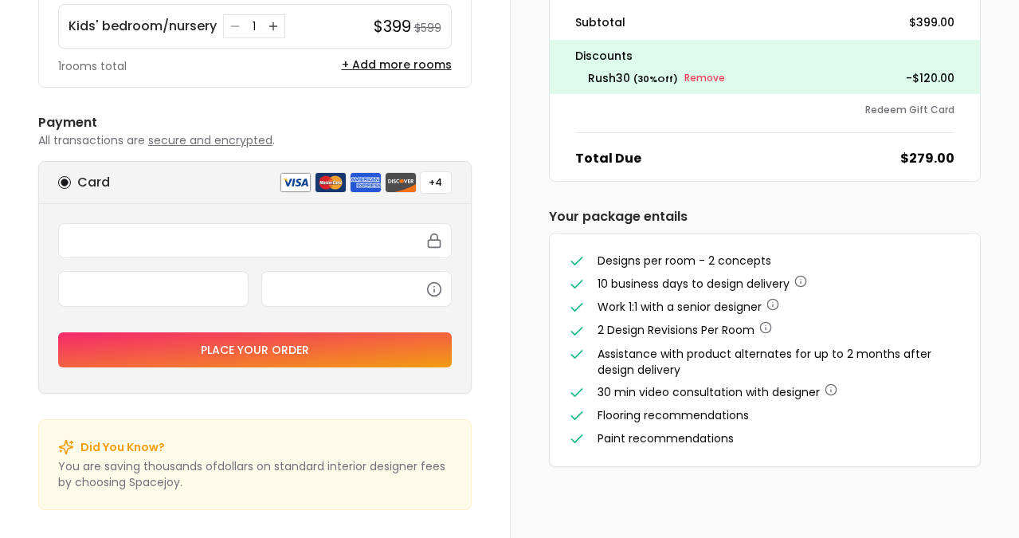
scroll to position [198, 0]
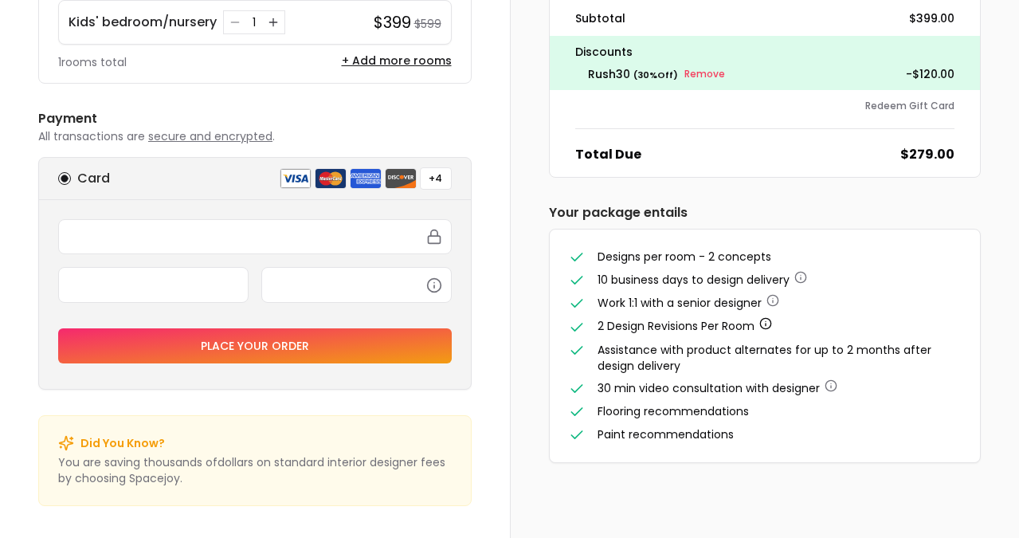
click at [767, 323] on icon "button" at bounding box center [765, 323] width 13 height 13
click at [772, 389] on span "30 min video consultation with designer" at bounding box center [708, 388] width 222 height 16
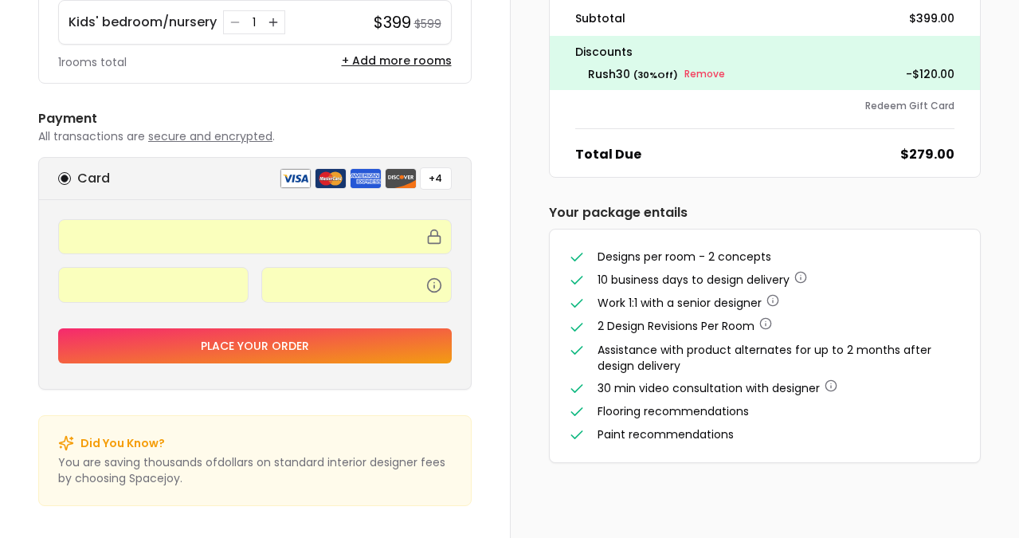
click at [252, 339] on button "Place your order" at bounding box center [254, 345] width 393 height 35
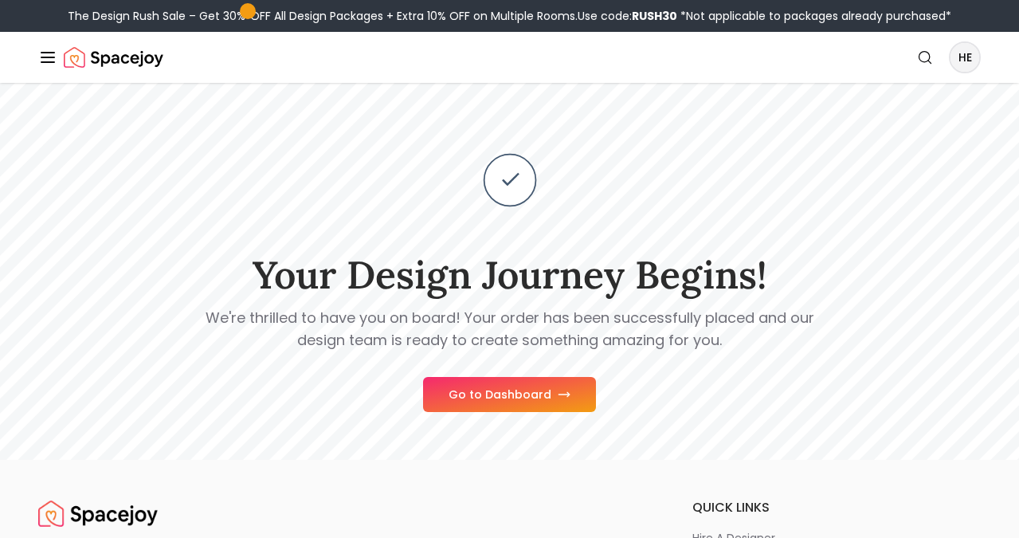
click at [546, 393] on button "Go to Dashboard" at bounding box center [509, 394] width 173 height 35
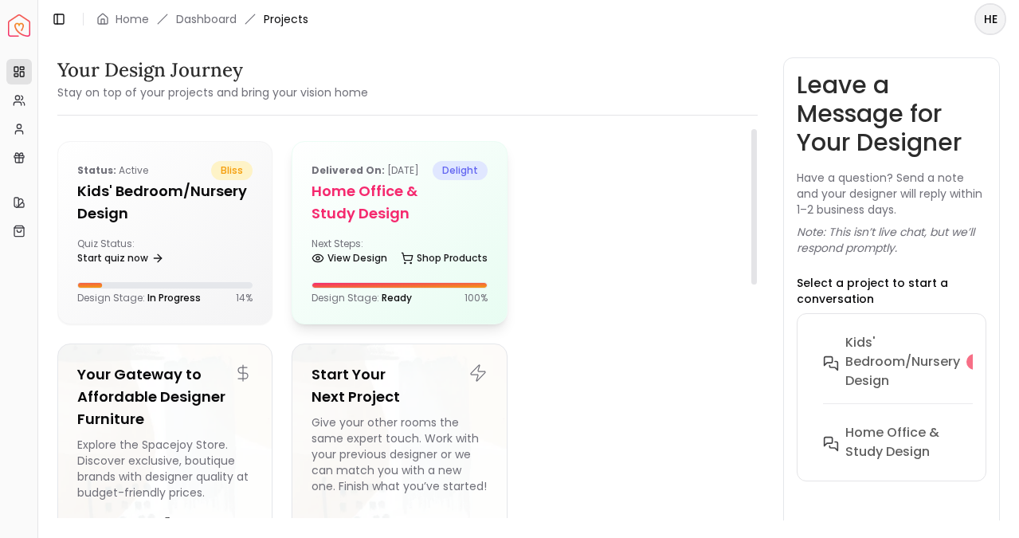
click at [464, 170] on span "delight" at bounding box center [460, 170] width 55 height 19
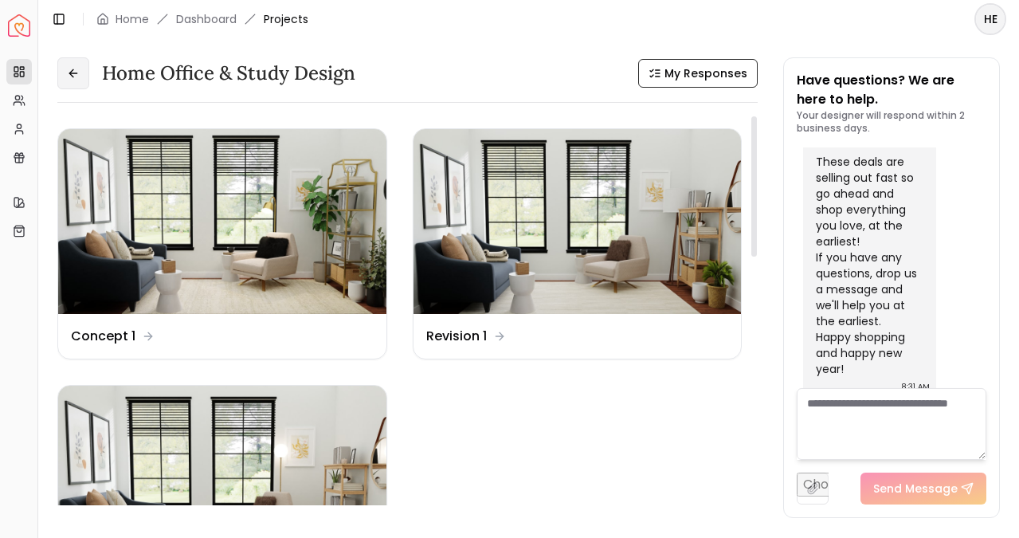
click at [72, 67] on icon at bounding box center [73, 73] width 13 height 13
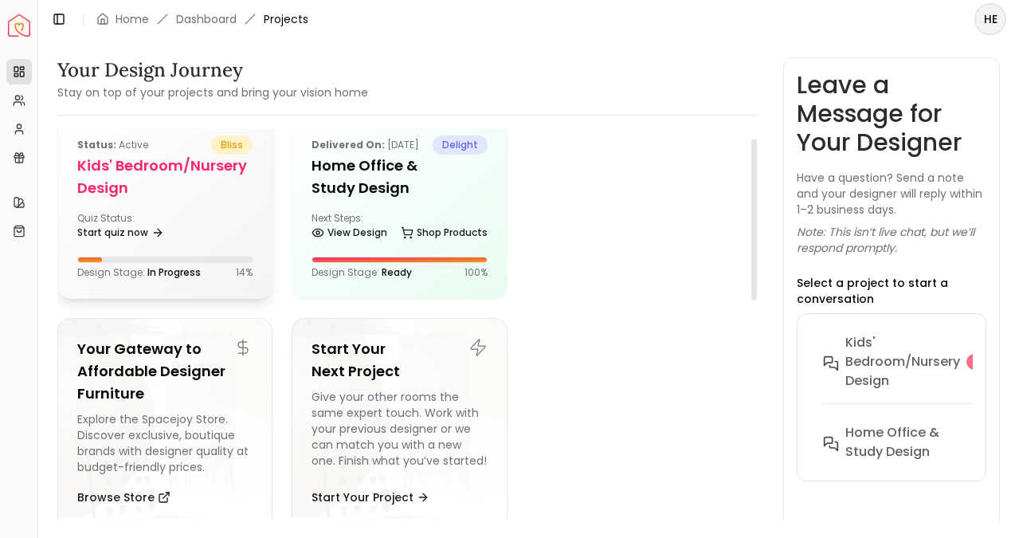
scroll to position [26, 0]
click at [190, 187] on h5 "Kids' Bedroom/Nursery design" at bounding box center [164, 176] width 175 height 45
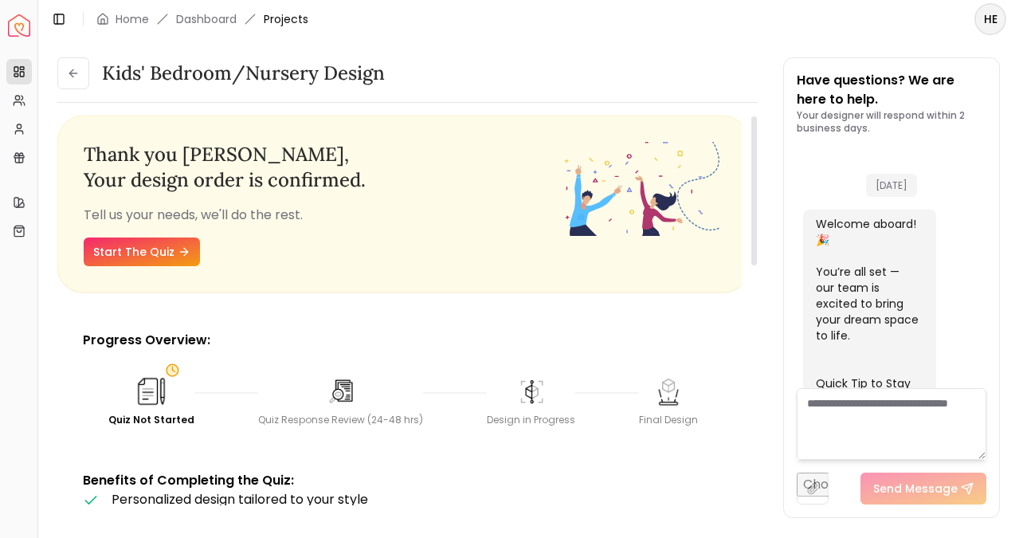
scroll to position [875, 0]
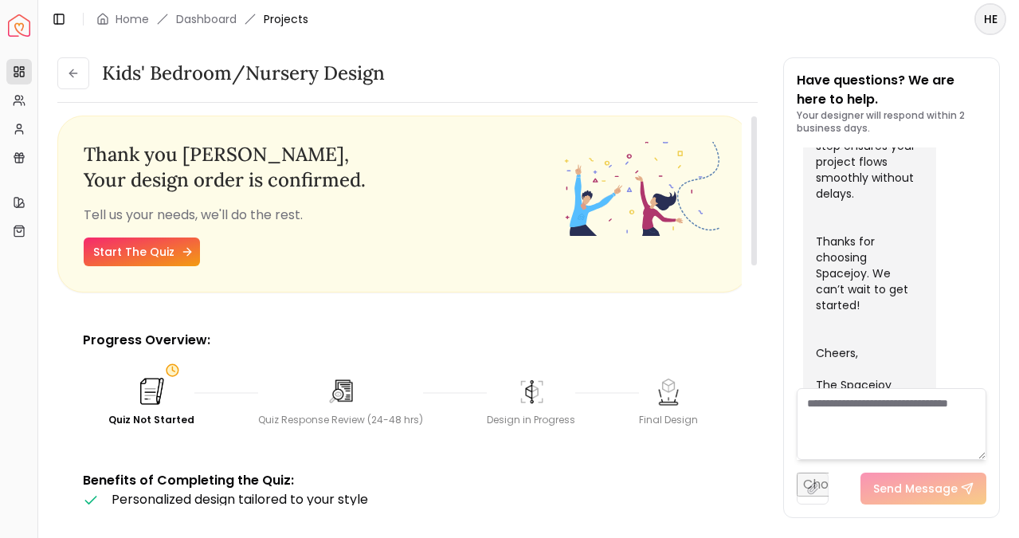
click at [173, 258] on link "Start The Quiz" at bounding box center [142, 251] width 116 height 29
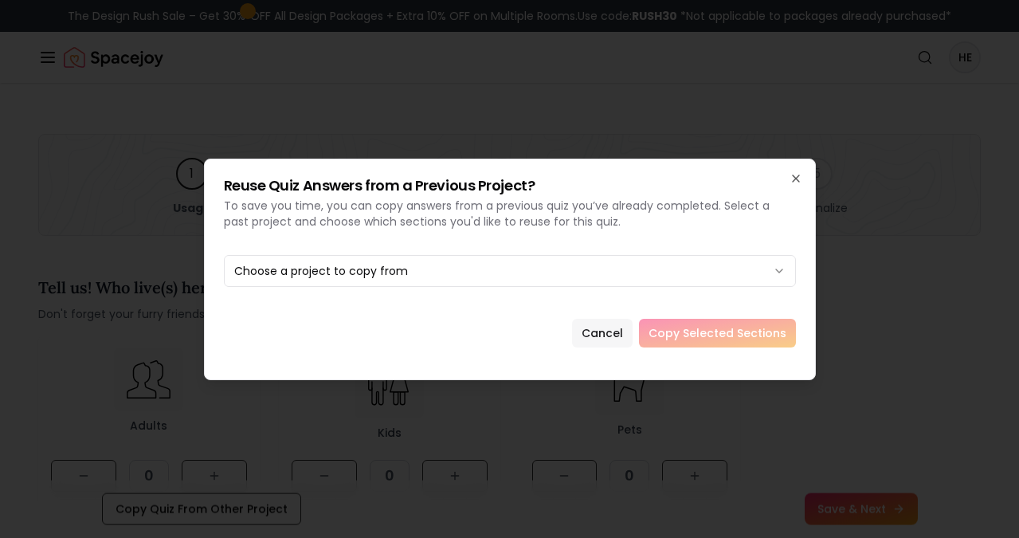
click at [620, 330] on button "Cancel" at bounding box center [602, 333] width 61 height 29
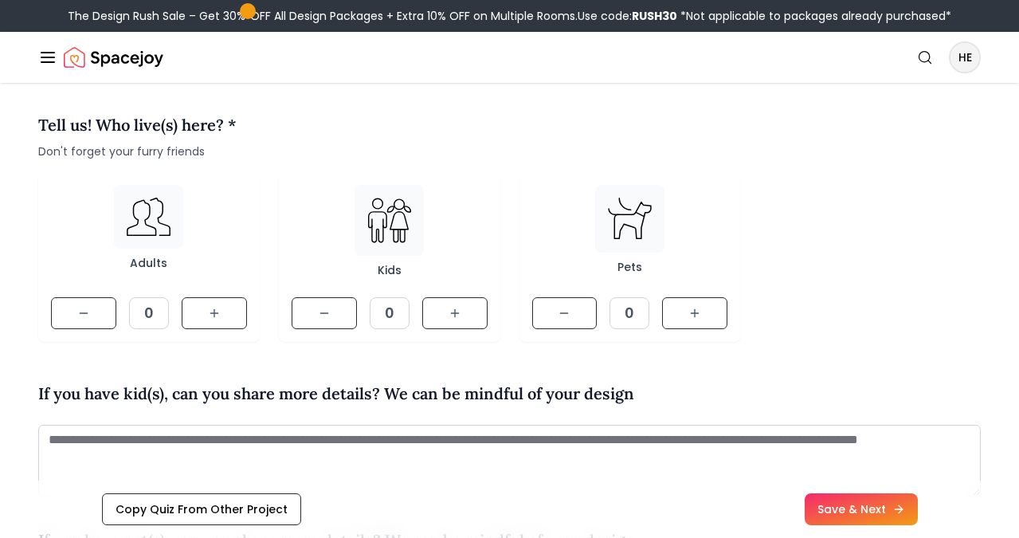
scroll to position [165, 0]
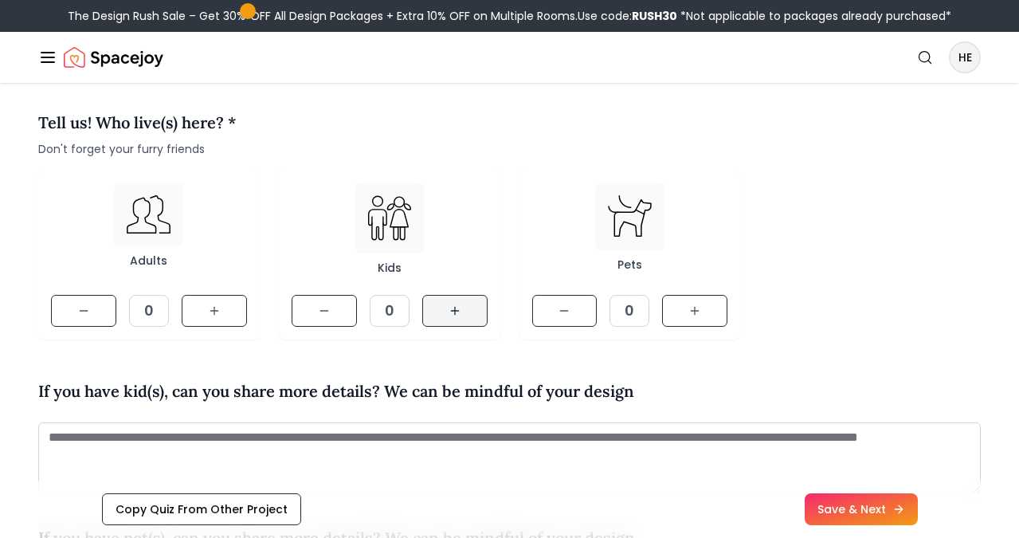
click at [467, 322] on button at bounding box center [454, 311] width 65 height 32
click at [218, 316] on icon at bounding box center [214, 310] width 13 height 13
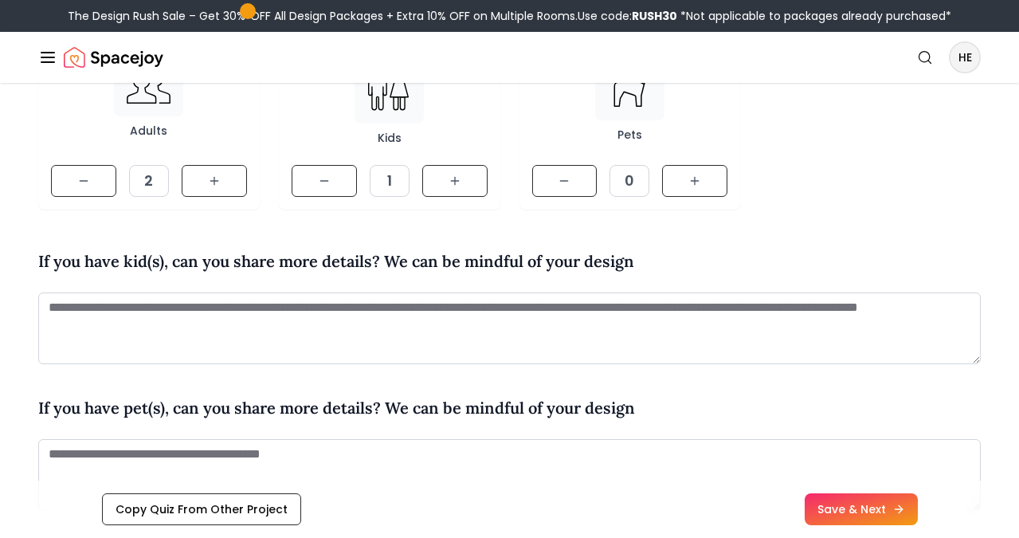
scroll to position [294, 0]
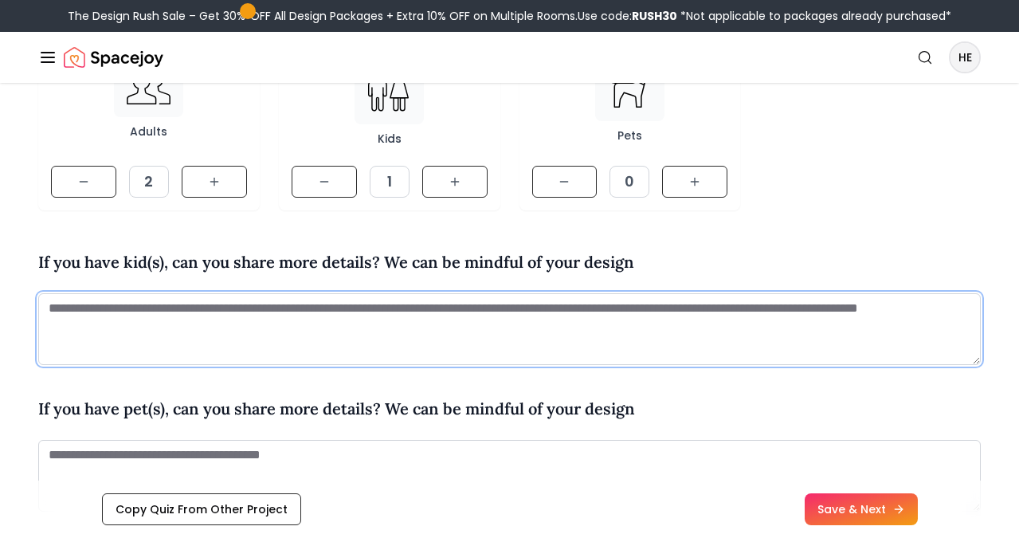
click at [273, 354] on textarea at bounding box center [509, 329] width 942 height 72
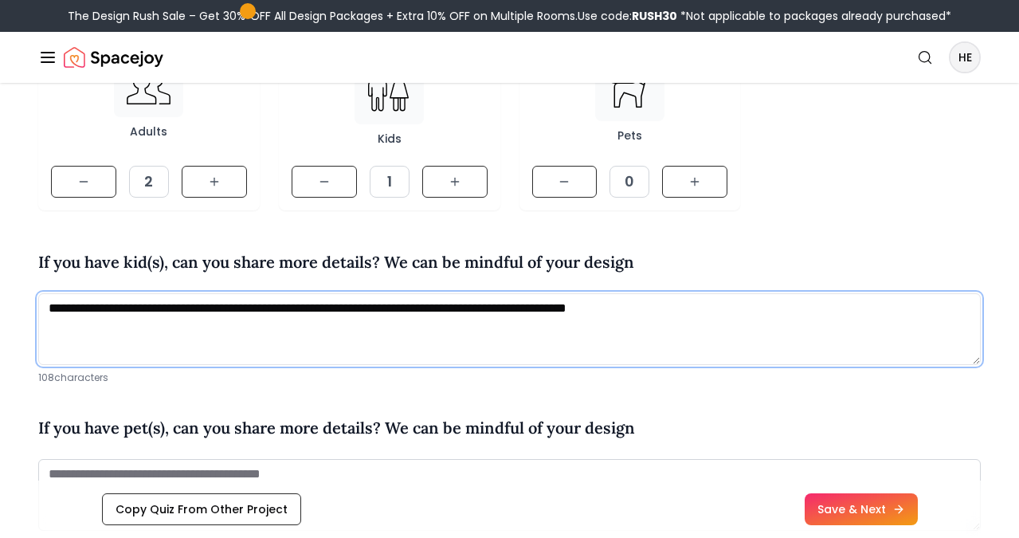
click at [405, 307] on textarea "**********" at bounding box center [509, 329] width 942 height 72
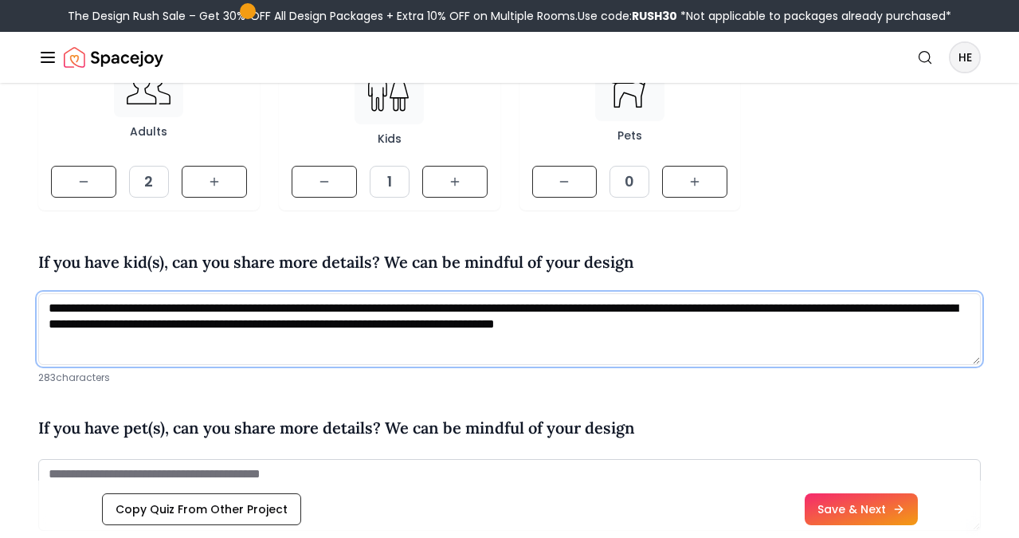
type textarea "**********"
